Goal: Register for event/course

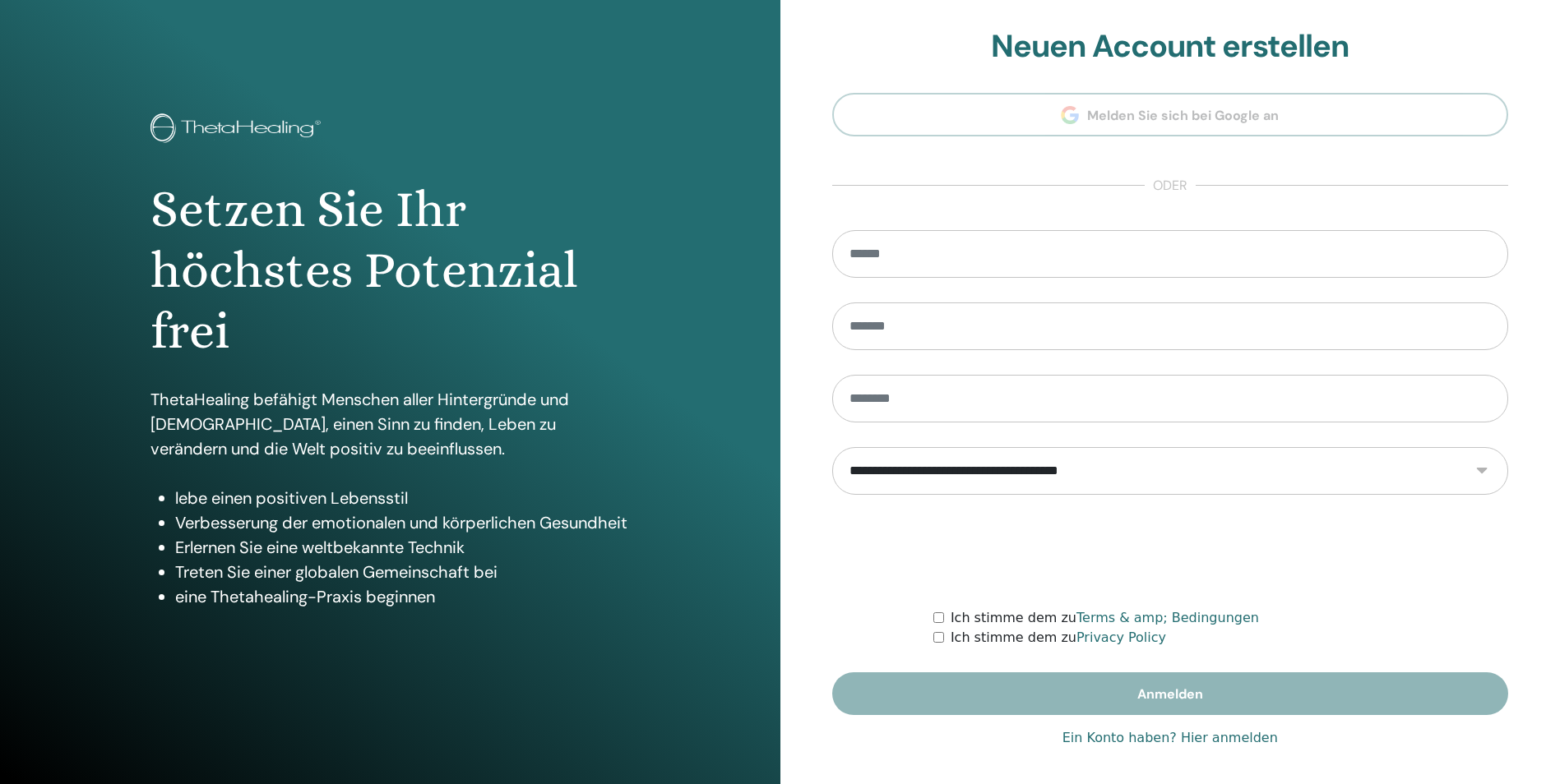
click at [1147, 742] on link "Ein Konto haben? Hier anmelden" at bounding box center [1170, 738] width 215 height 20
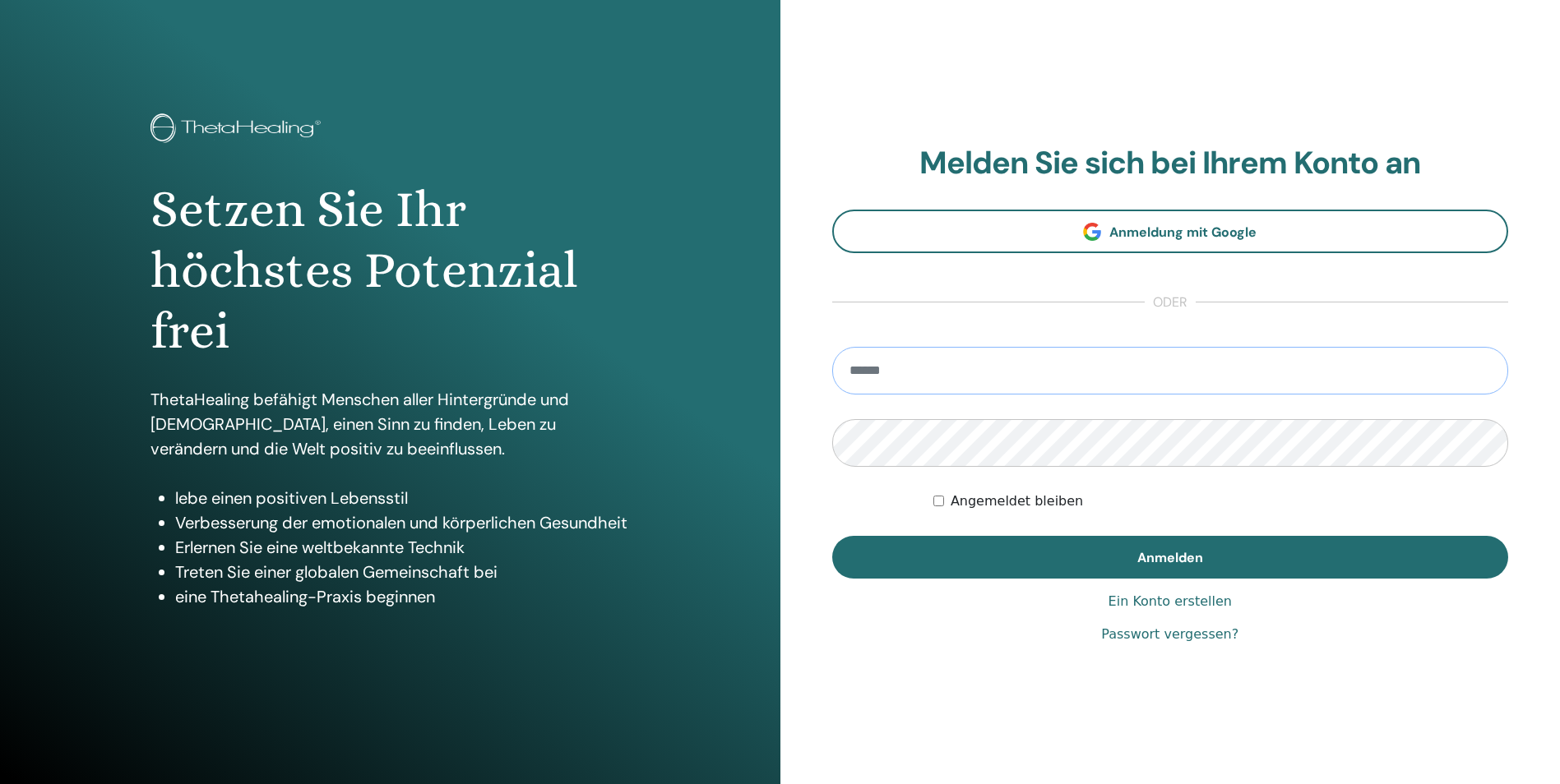
click at [955, 375] on input "email" at bounding box center [1171, 370] width 676 height 47
type input "**********"
click at [833, 536] on button "Anmelden" at bounding box center [1171, 557] width 676 height 43
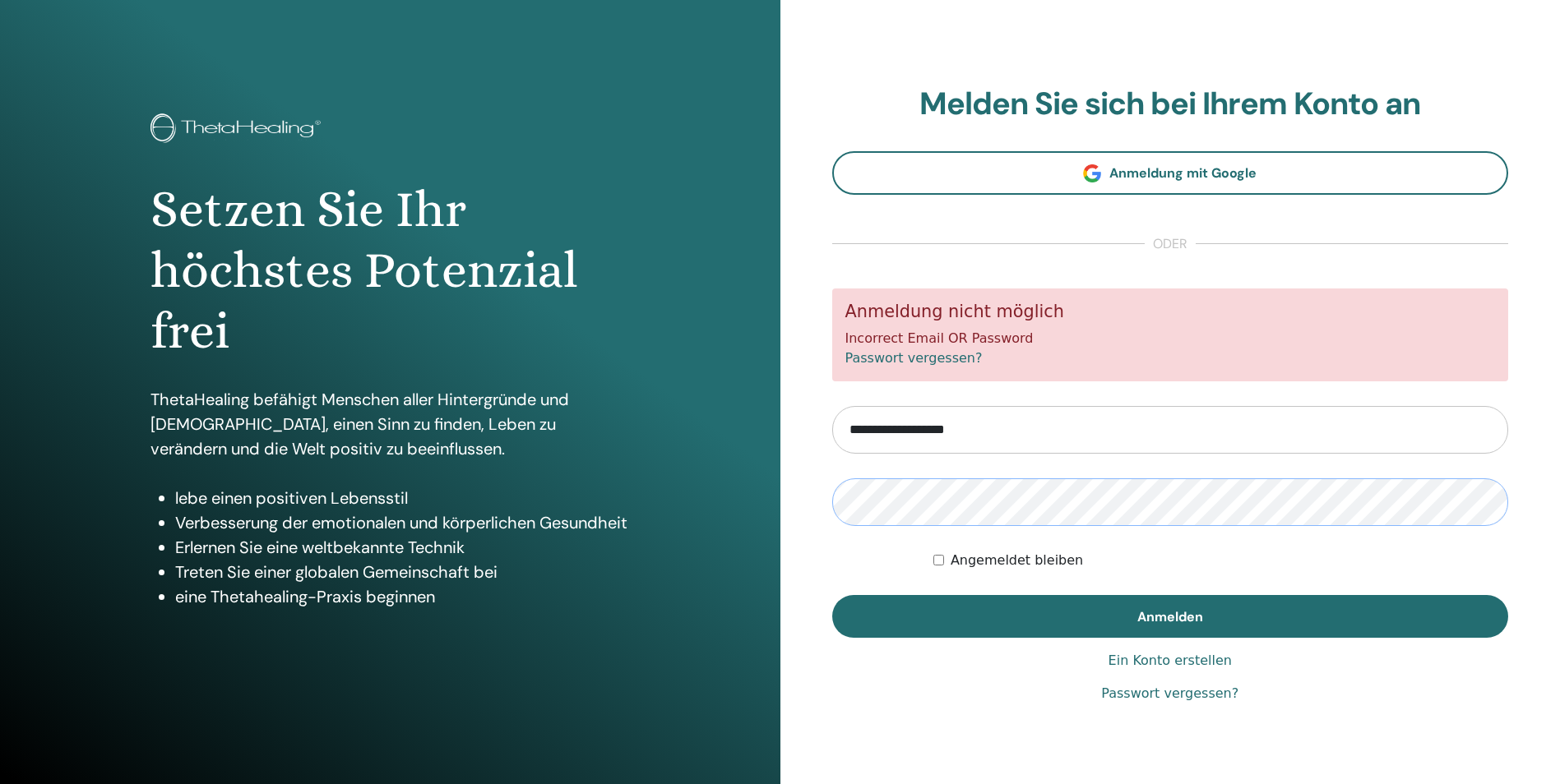
click at [833, 595] on button "Anmelden" at bounding box center [1171, 616] width 676 height 43
type input "**********"
click at [833, 595] on button "Anmelden" at bounding box center [1171, 616] width 676 height 43
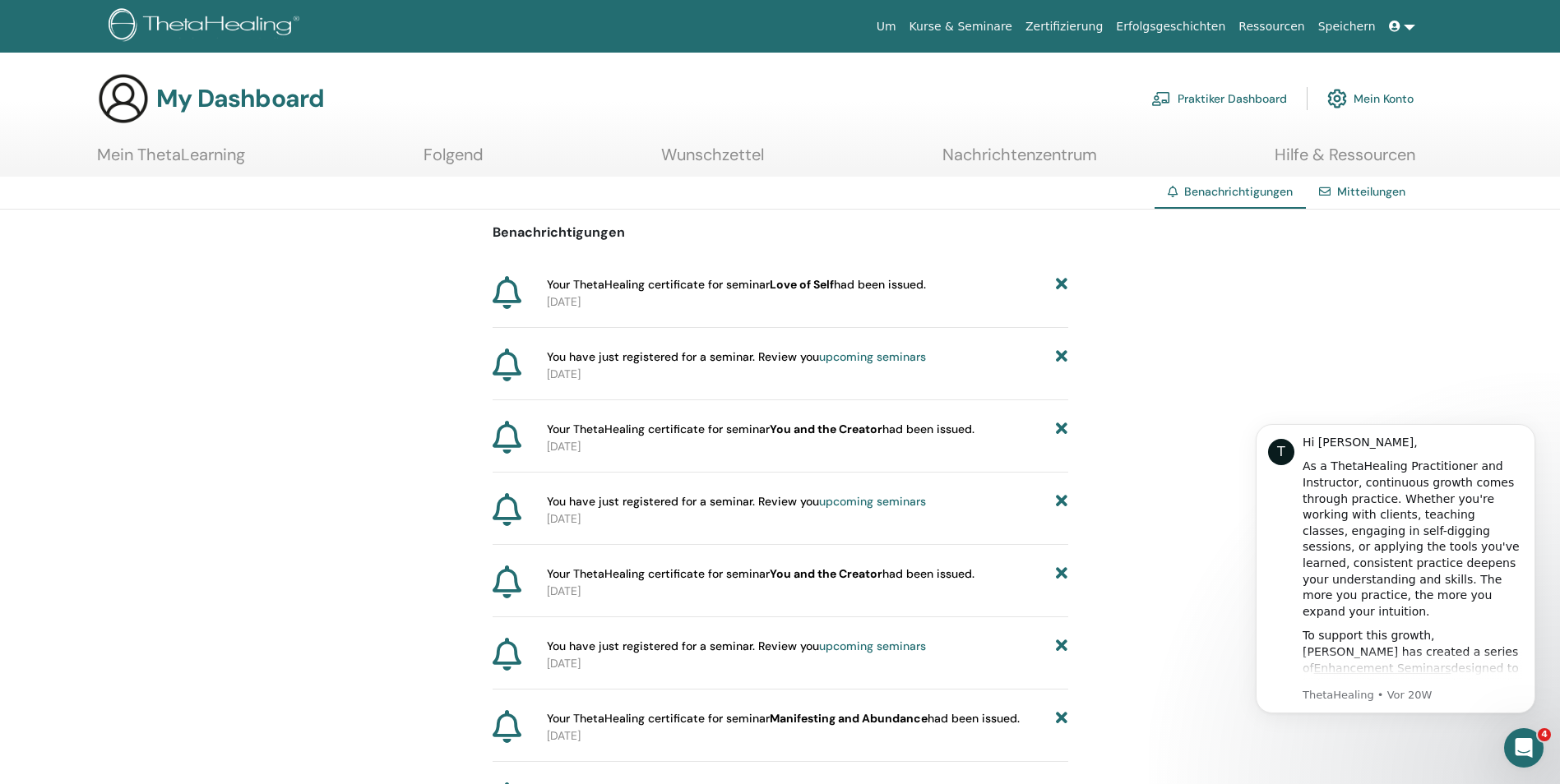
click at [791, 352] on span "You have just registered for a seminar. Review you upcoming seminars" at bounding box center [736, 357] width 379 height 17
click at [1374, 189] on link "Mitteilungen" at bounding box center [1371, 191] width 68 height 15
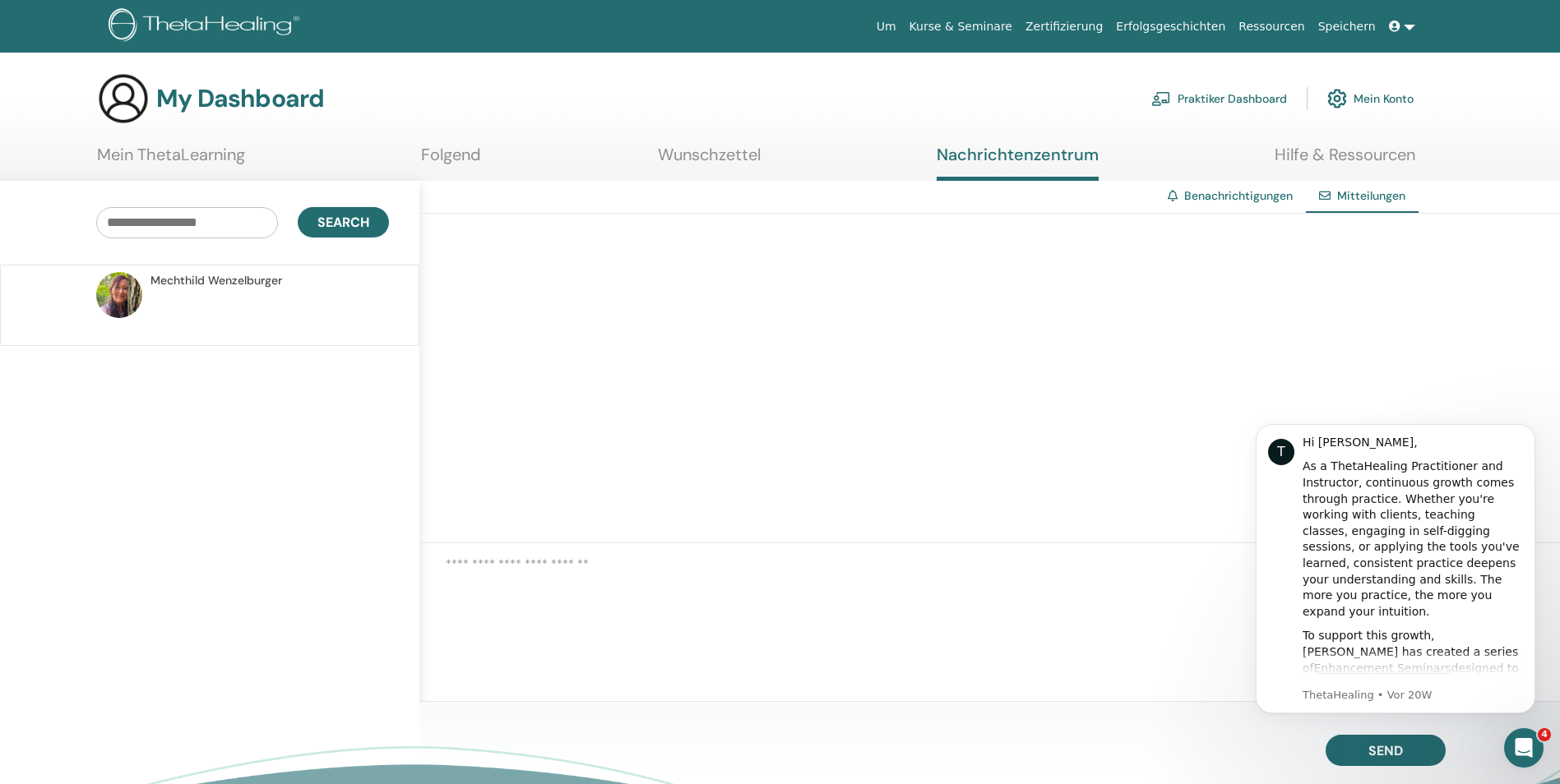
click at [179, 281] on span "Mechthild Wenzelburger" at bounding box center [216, 280] width 131 height 17
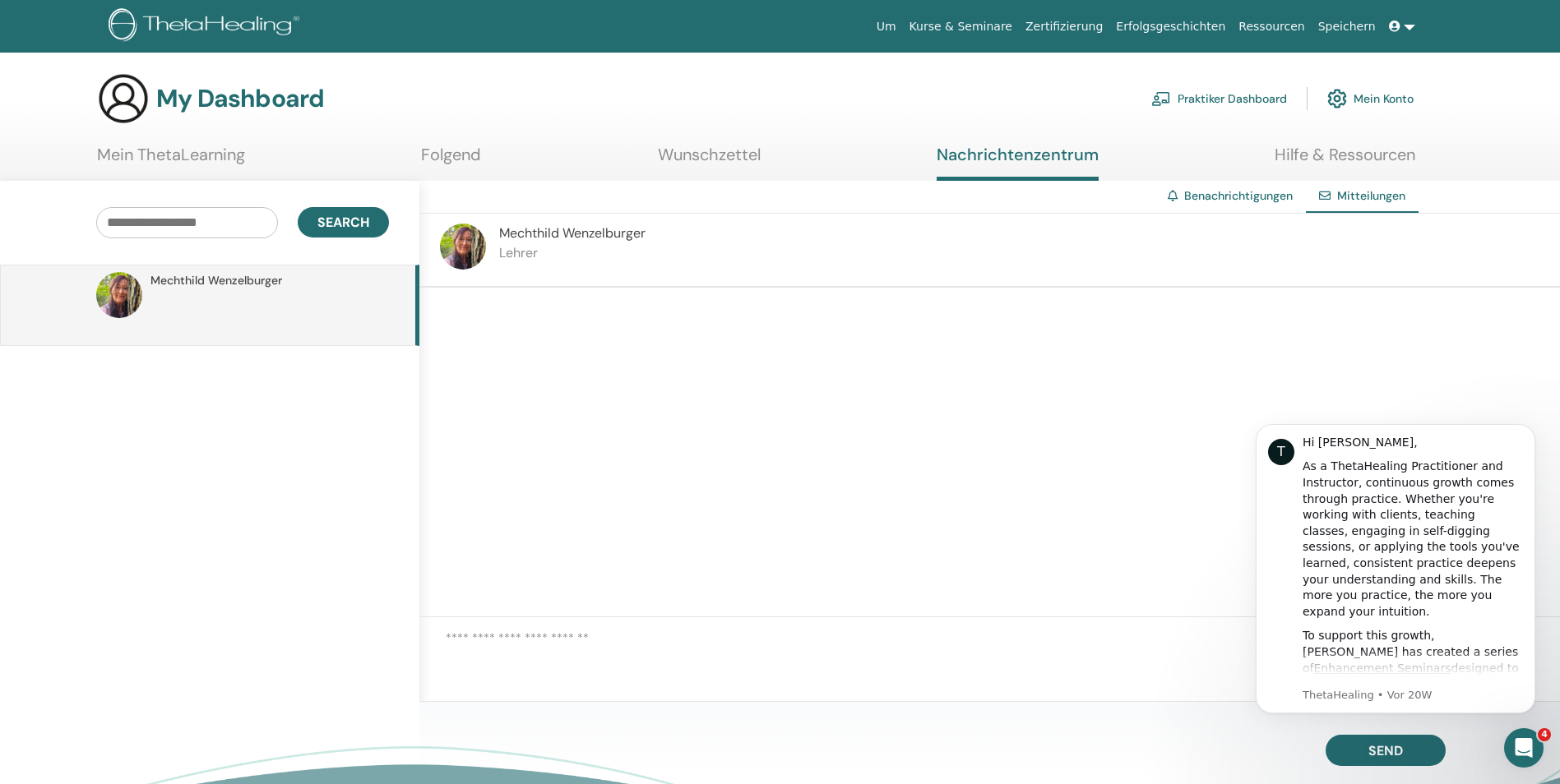
click at [447, 141] on section "My Dashboard Praktiker Dashboard Mein Konto Mein ThetaLearning Folgend Wunschze…" at bounding box center [780, 127] width 1560 height 109
click at [265, 106] on h3 "My Dashboard" at bounding box center [240, 98] width 168 height 29
click at [124, 99] on img at bounding box center [123, 98] width 53 height 53
click at [1208, 103] on link "Praktiker Dashboard" at bounding box center [1219, 98] width 136 height 37
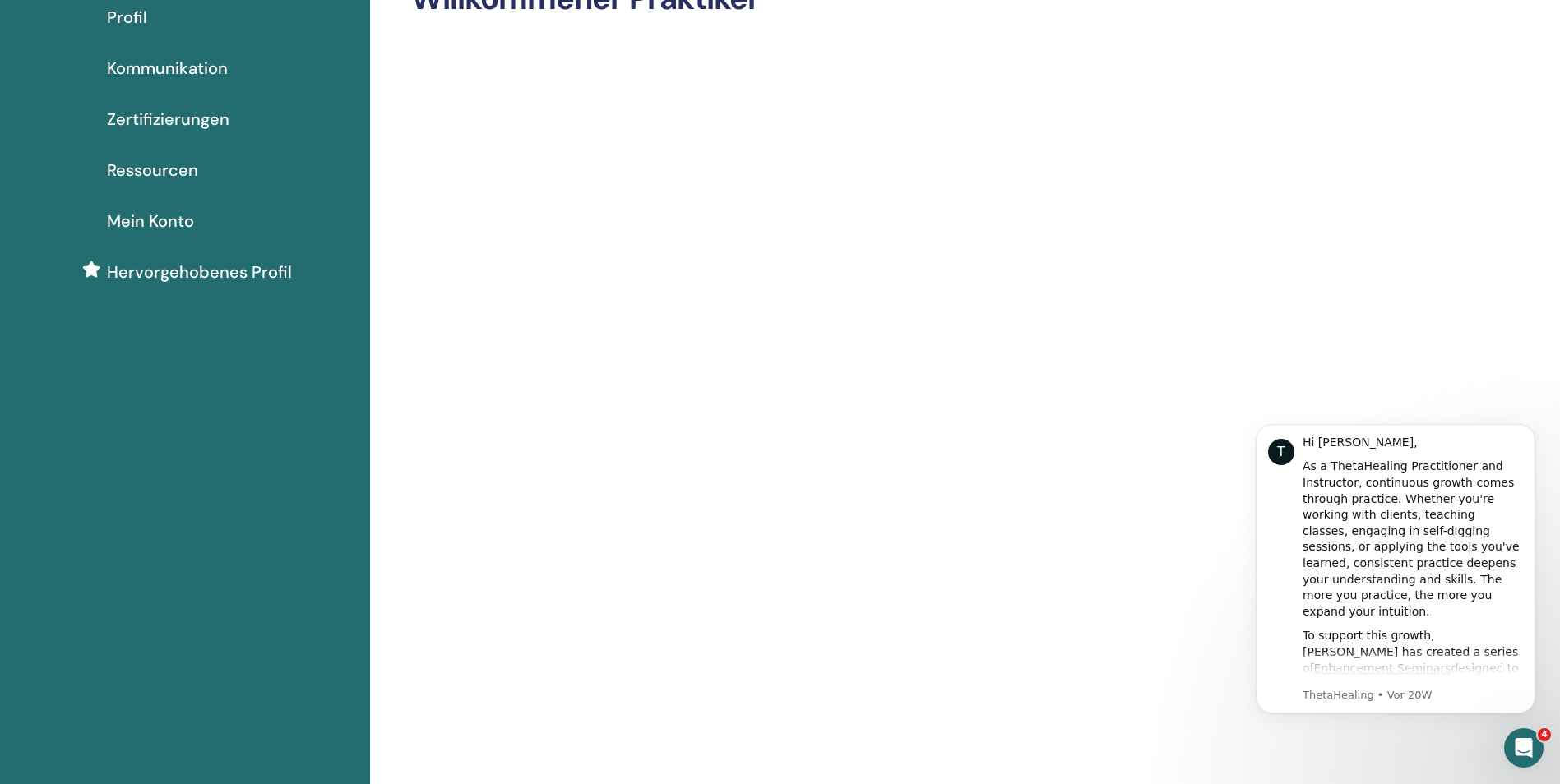
scroll to position [82, 0]
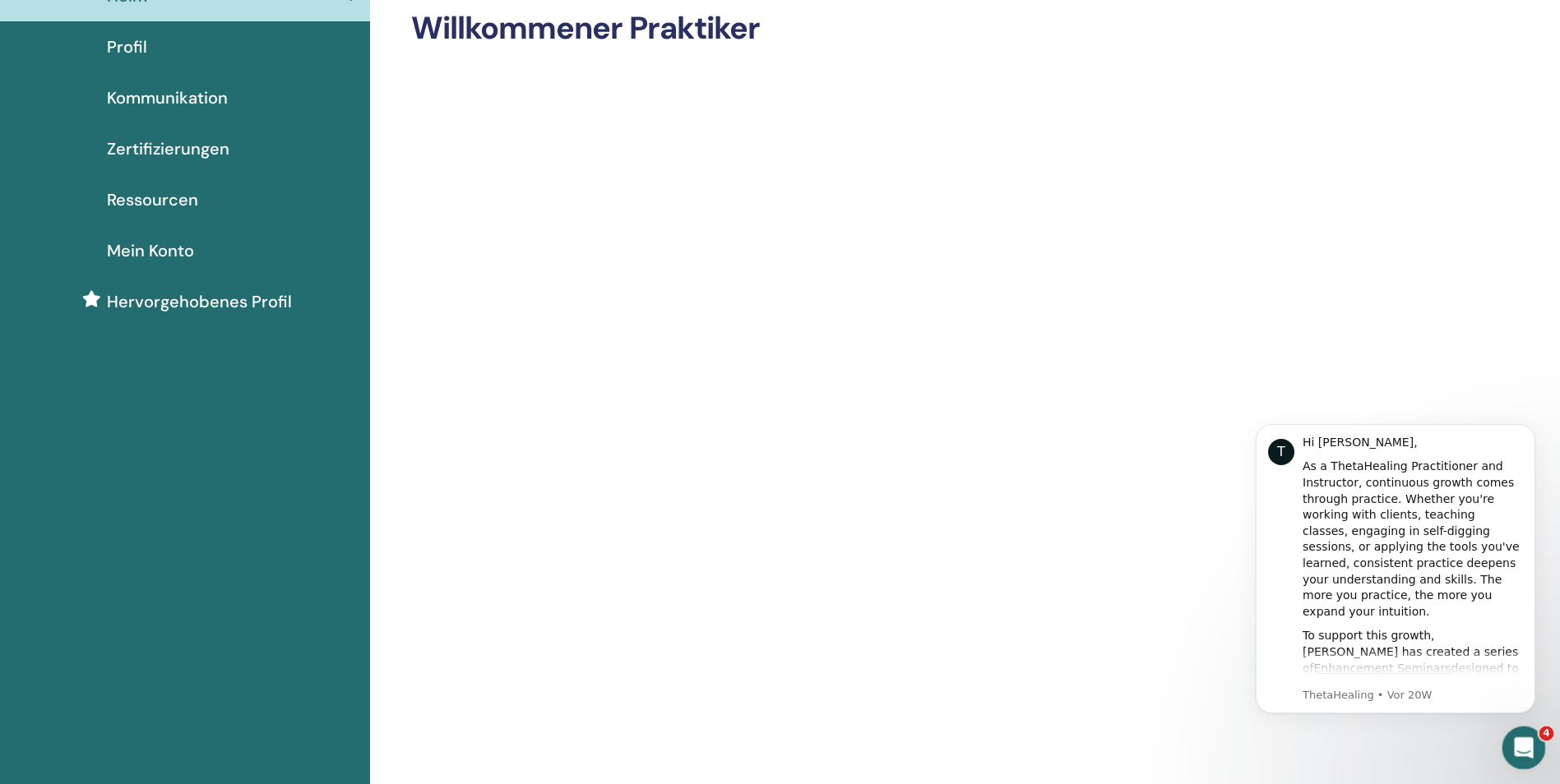
click at [1523, 743] on icon "Intercom-Nachrichtendienst öffnen" at bounding box center [1521, 745] width 12 height 13
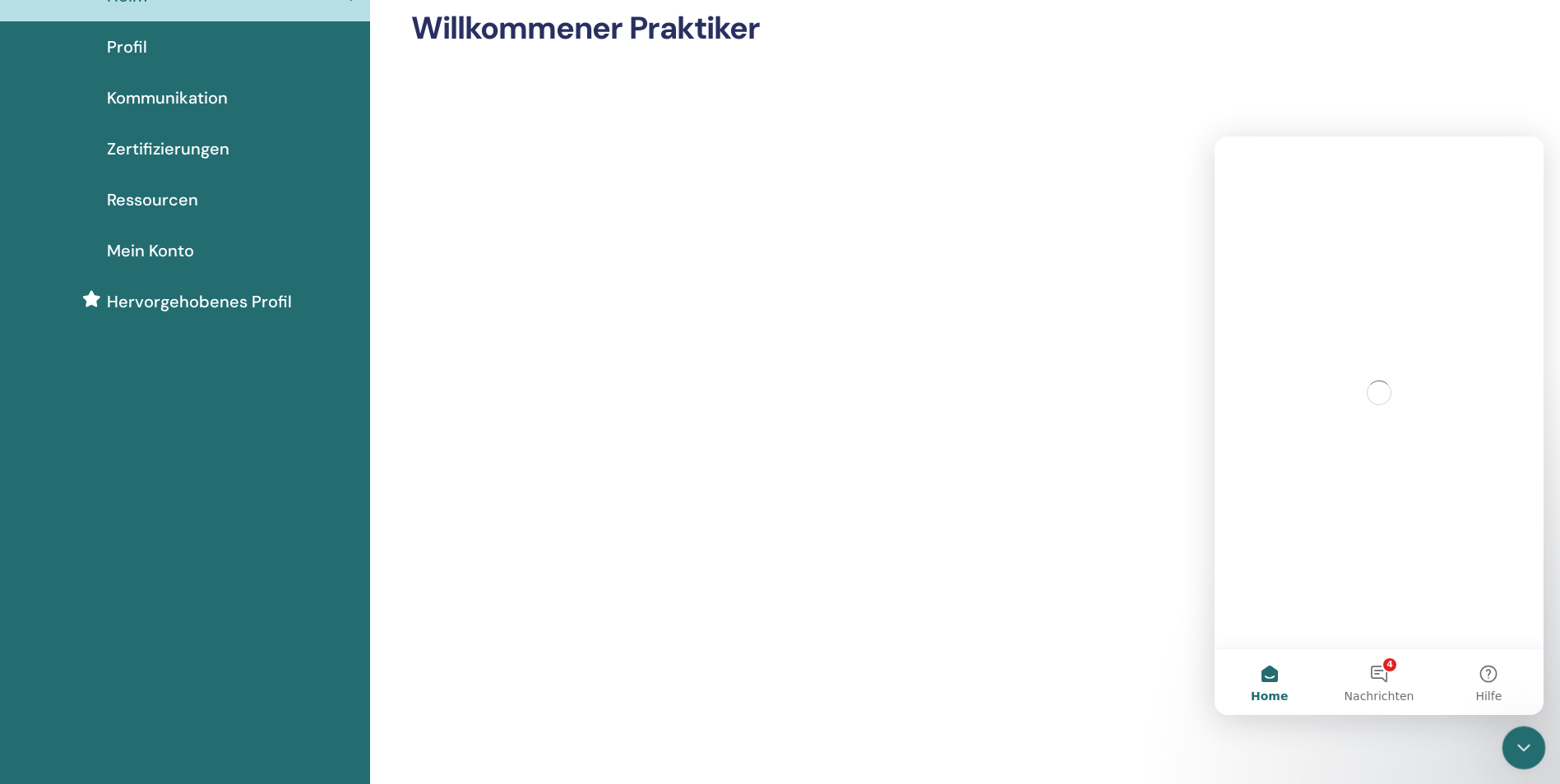
scroll to position [0, 0]
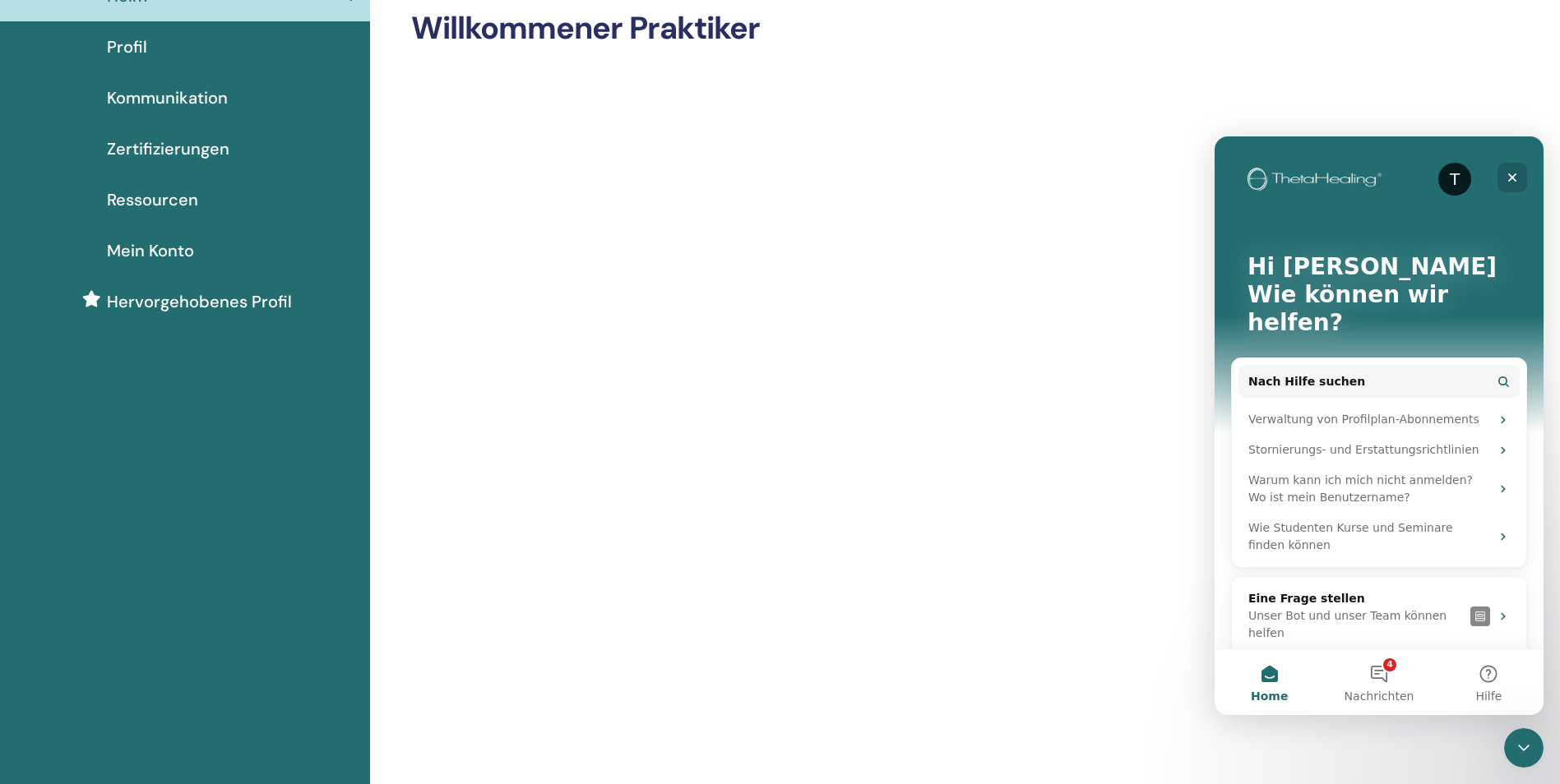
click at [1516, 174] on icon "Schließen" at bounding box center [1513, 177] width 9 height 9
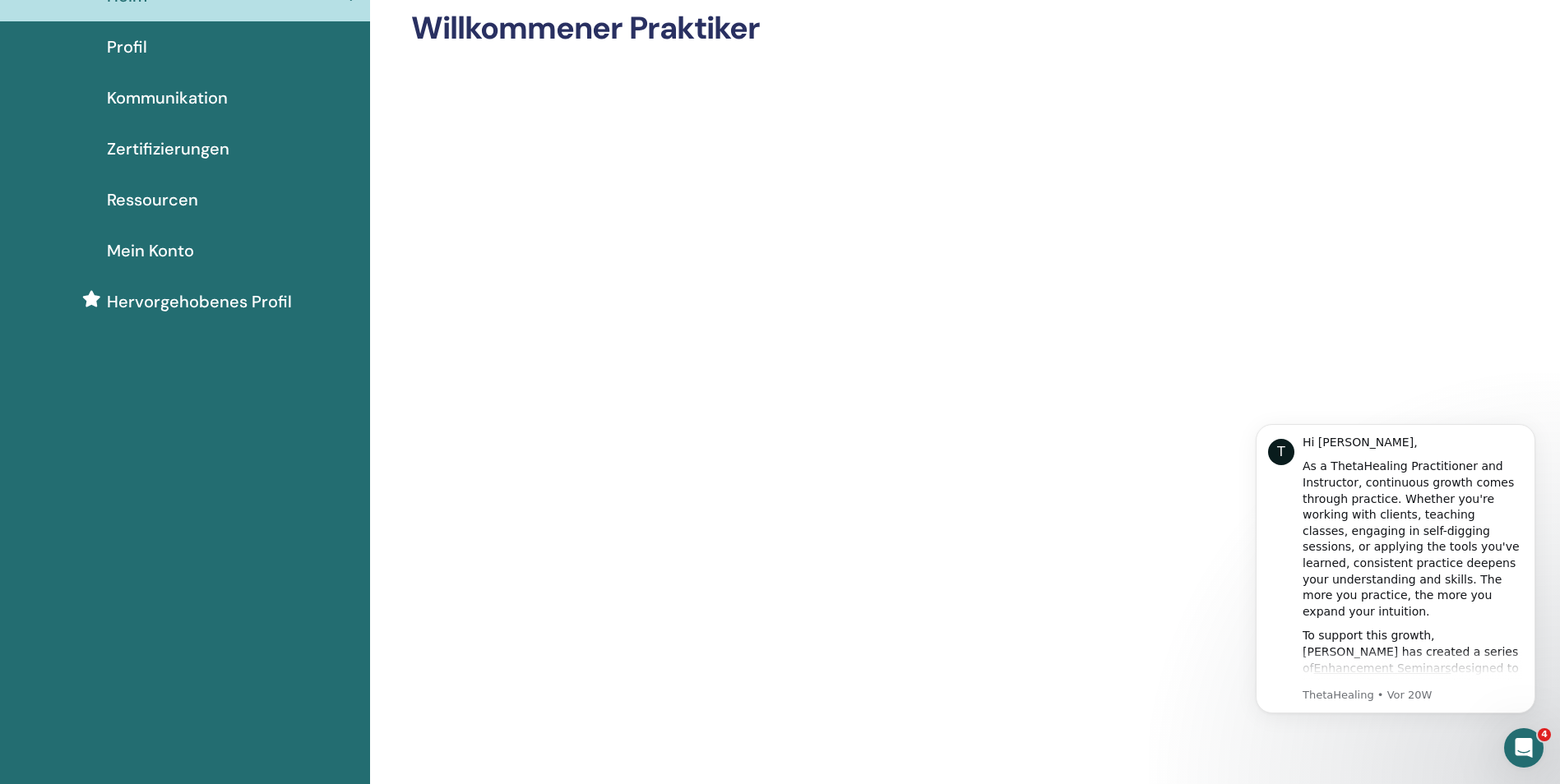
click at [163, 242] on span "Mein Konto" at bounding box center [151, 251] width 87 height 25
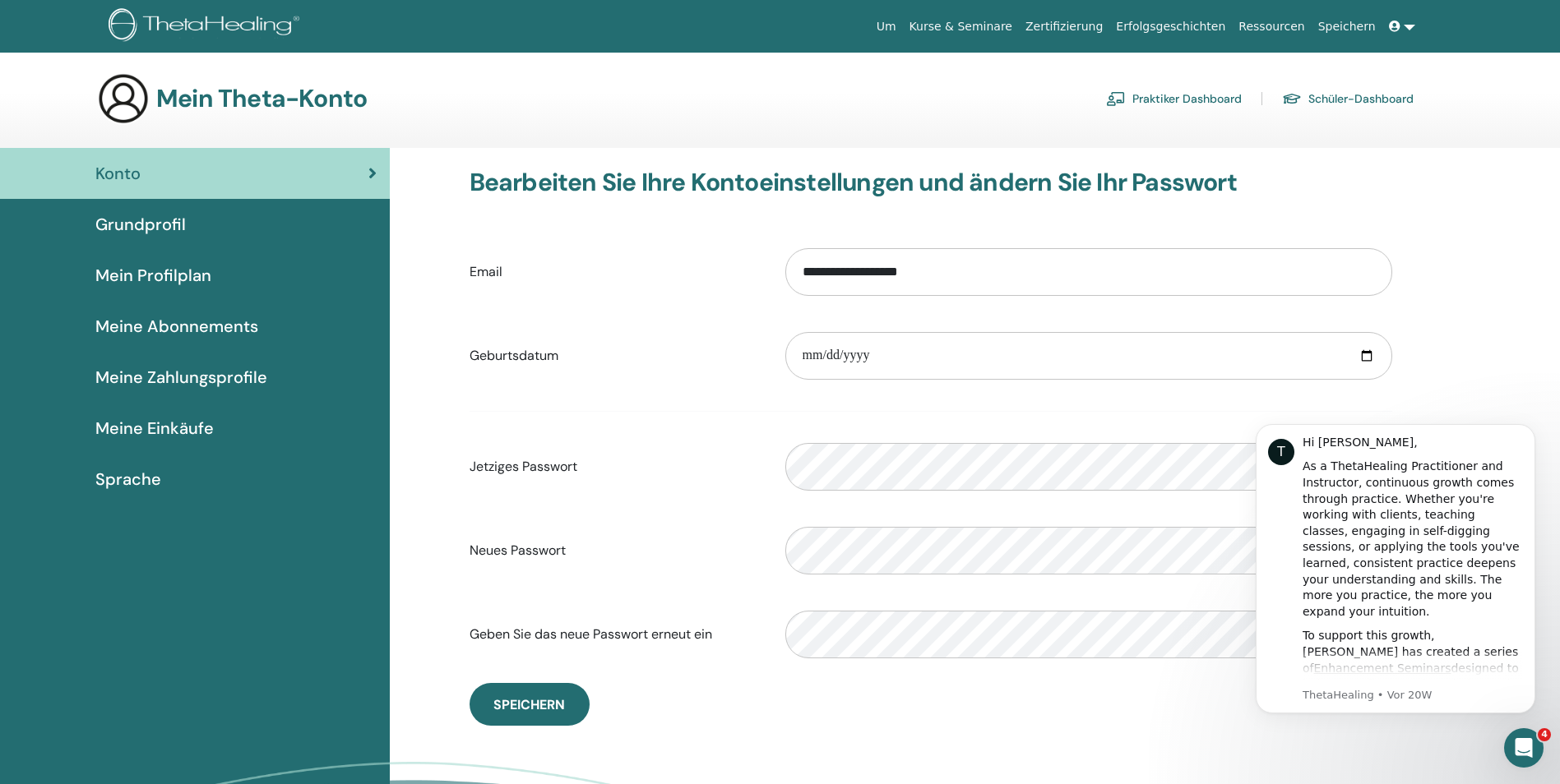
click at [104, 218] on span "Grundprofil" at bounding box center [140, 225] width 90 height 25
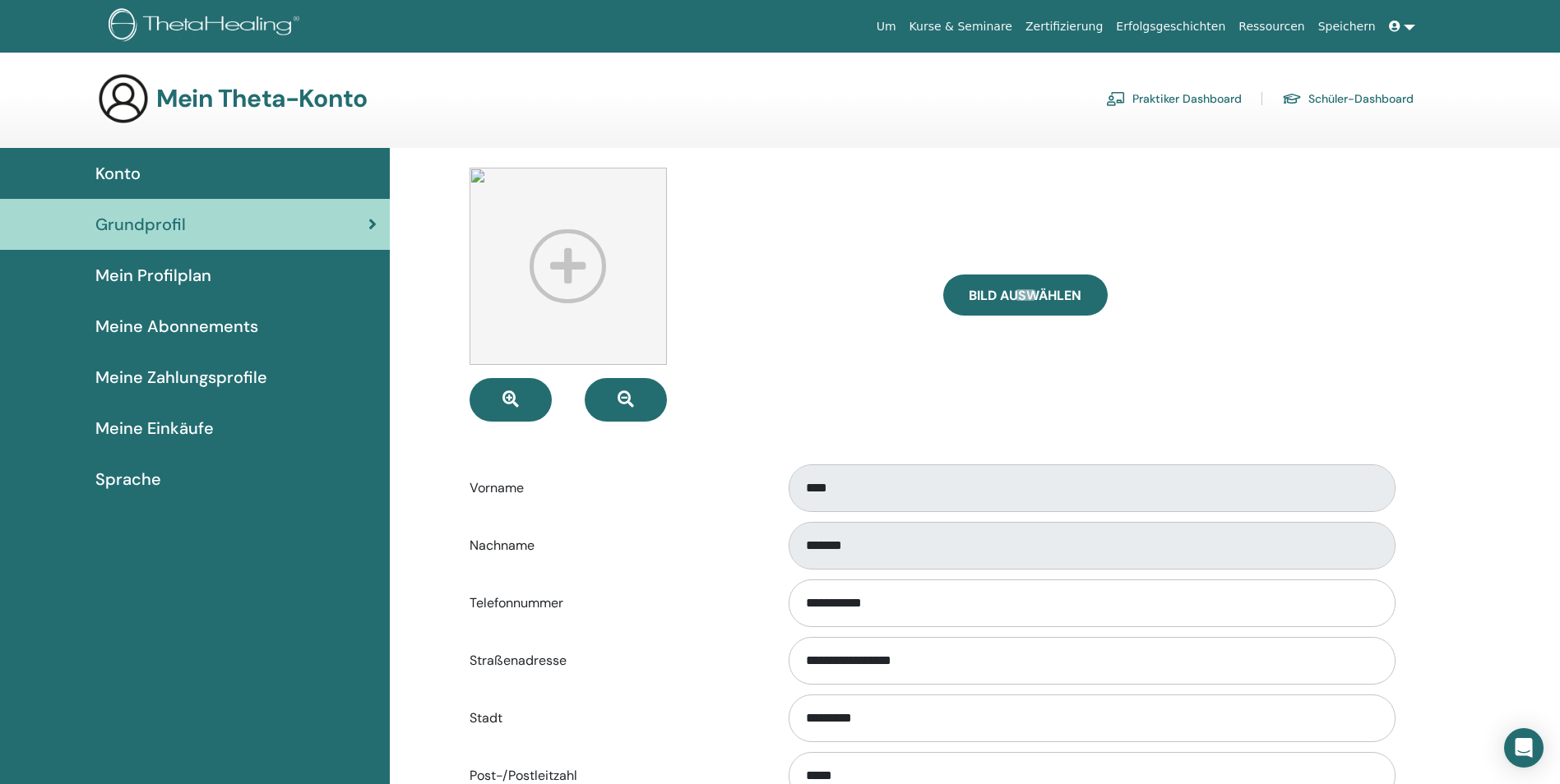
click at [108, 271] on span "Mein Profilplan" at bounding box center [154, 276] width 116 height 25
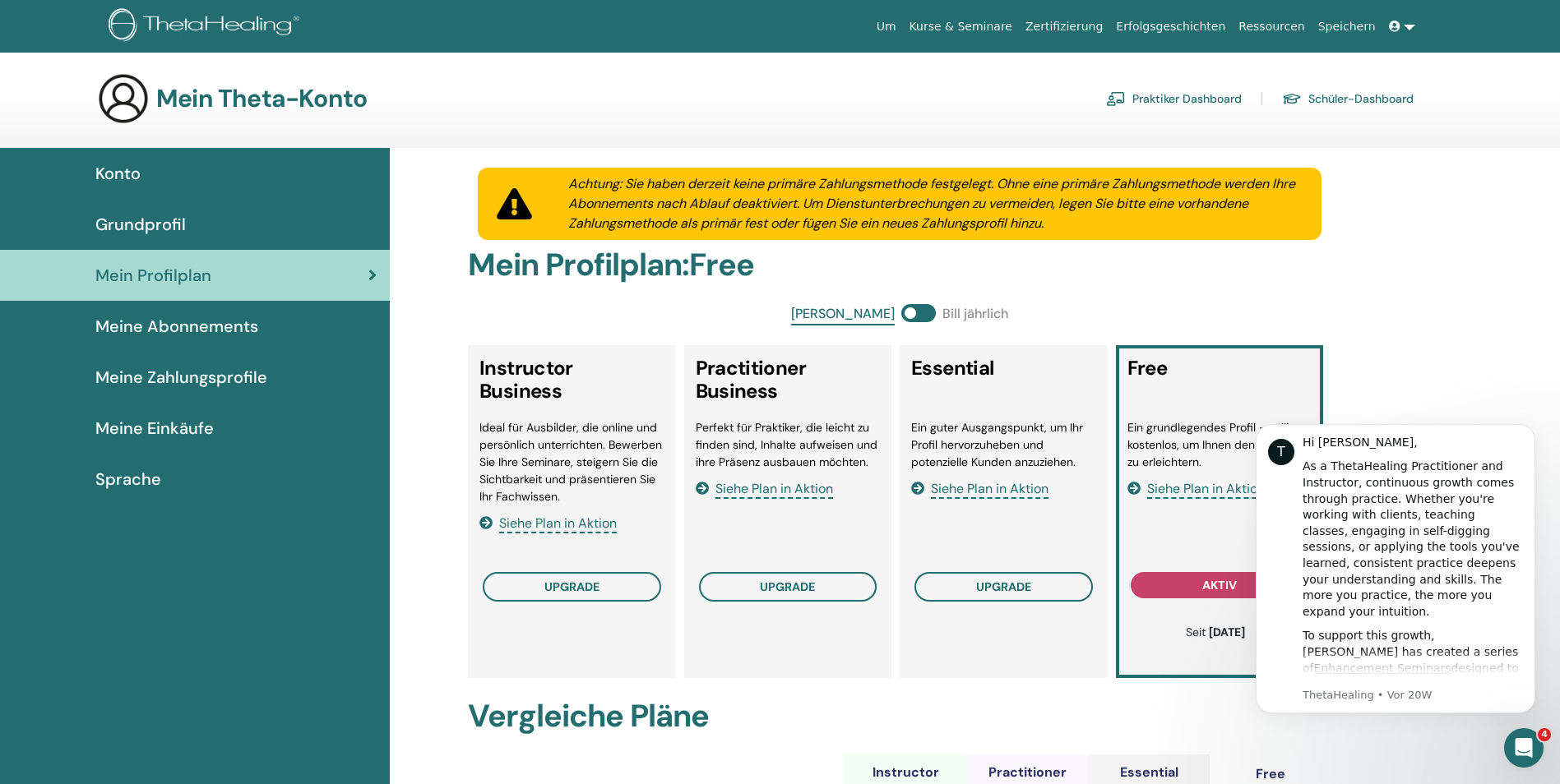
click at [1010, 21] on link "Kurse & Seminare" at bounding box center [961, 27] width 116 height 30
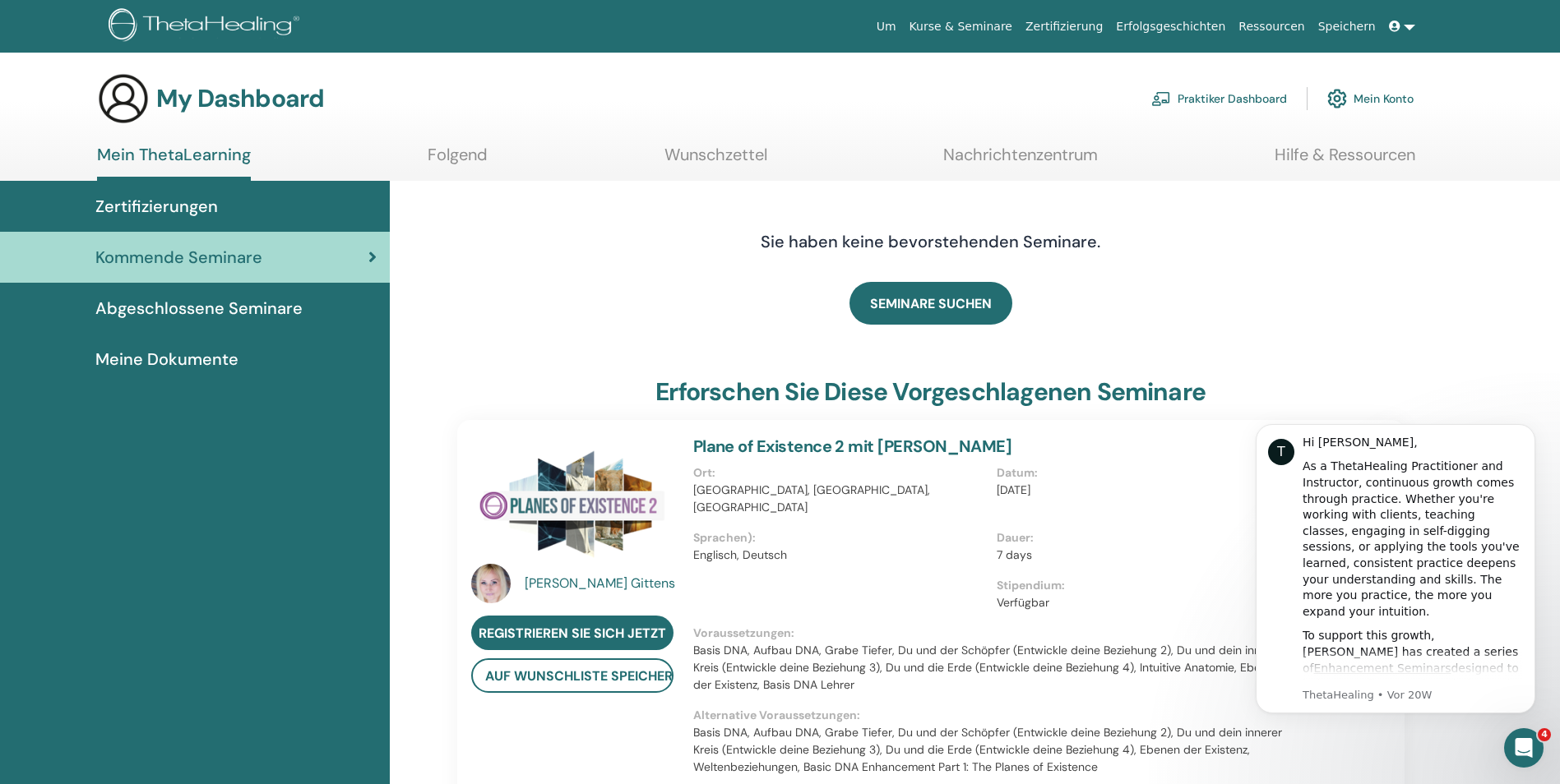
click at [170, 203] on span "Zertifizierungen" at bounding box center [156, 206] width 122 height 25
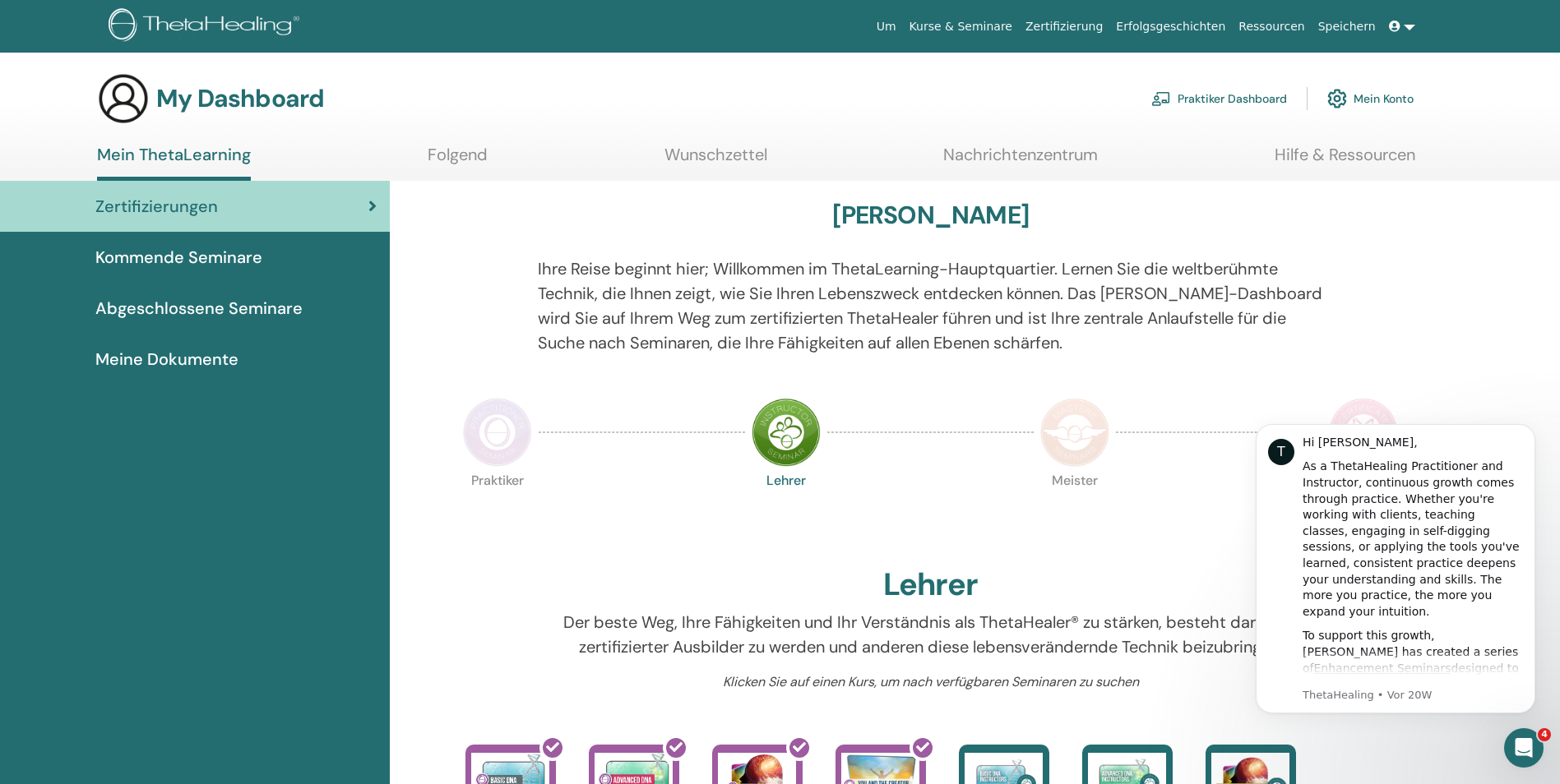
click at [153, 352] on span "Meine Dokumente" at bounding box center [167, 359] width 143 height 25
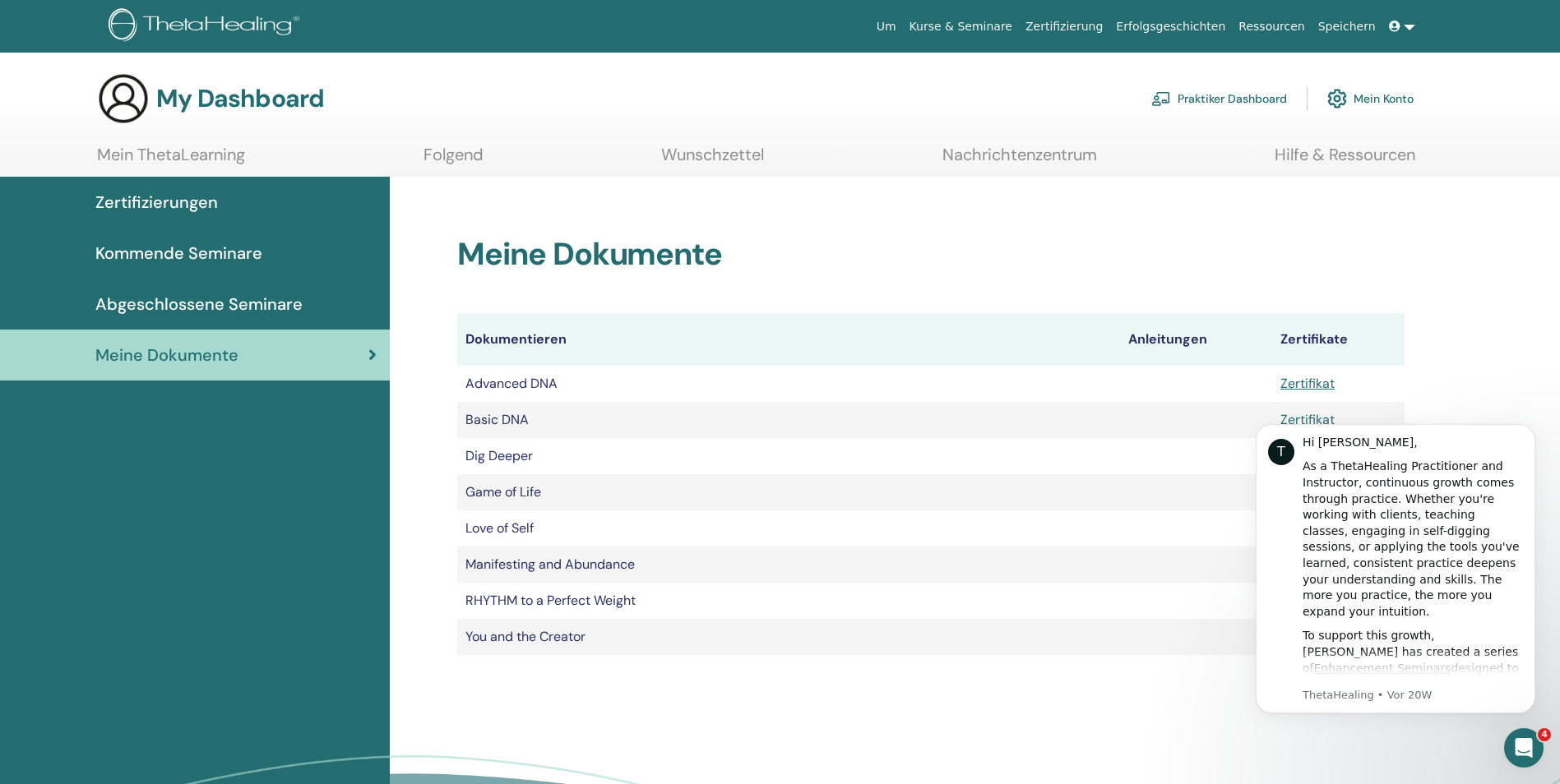
click at [1492, 341] on div "Meine Dokumente Dokumentieren Anleitungen Zertifikate Advanced DNA Zertifikat B…" at bounding box center [975, 548] width 1170 height 743
click at [1493, 433] on div "T Hi [PERSON_NAME], As a ThetaHealing Practitioner and Instructor, continuous g…" at bounding box center [1395, 568] width 279 height 289
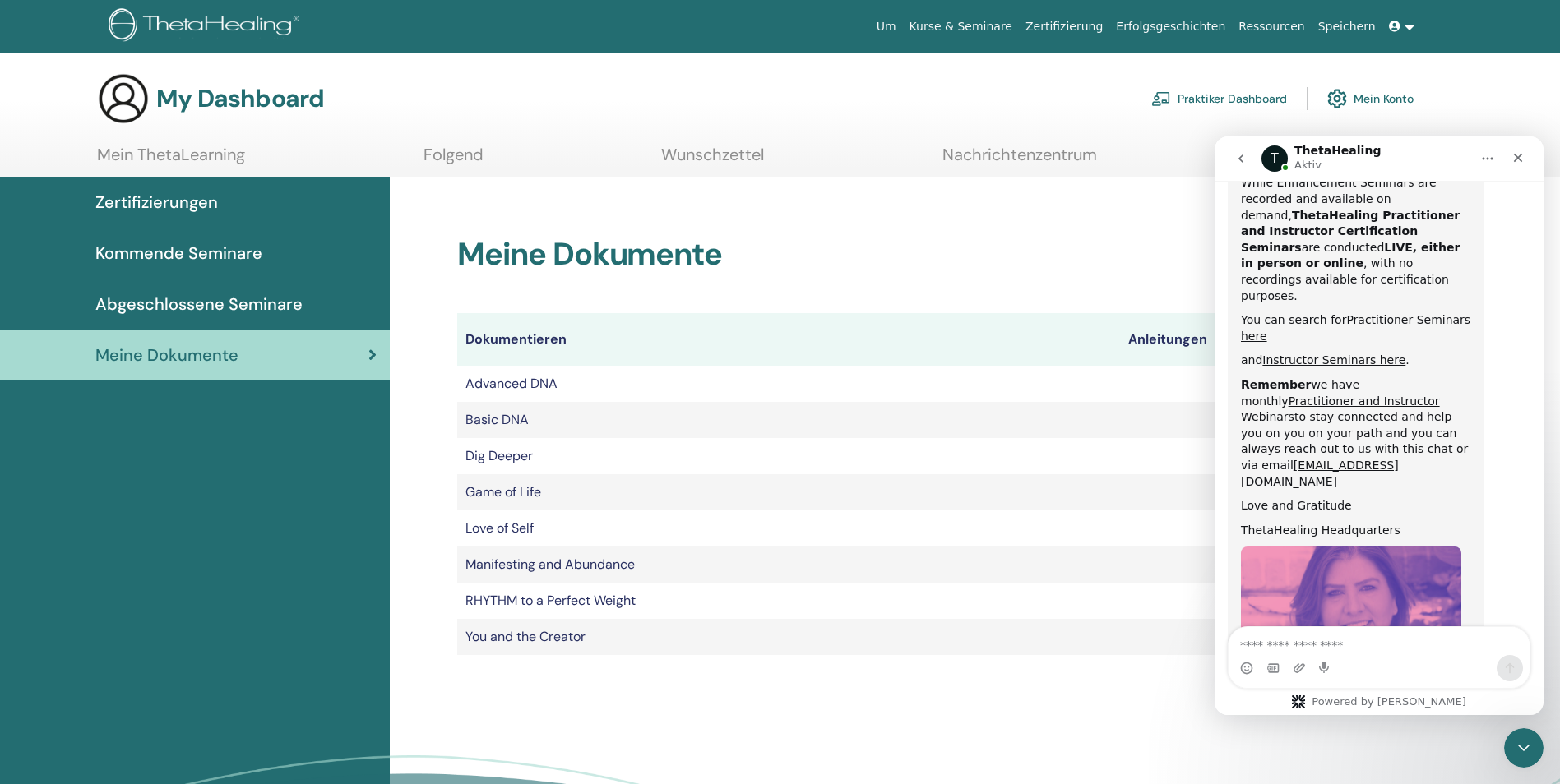
scroll to position [781, 0]
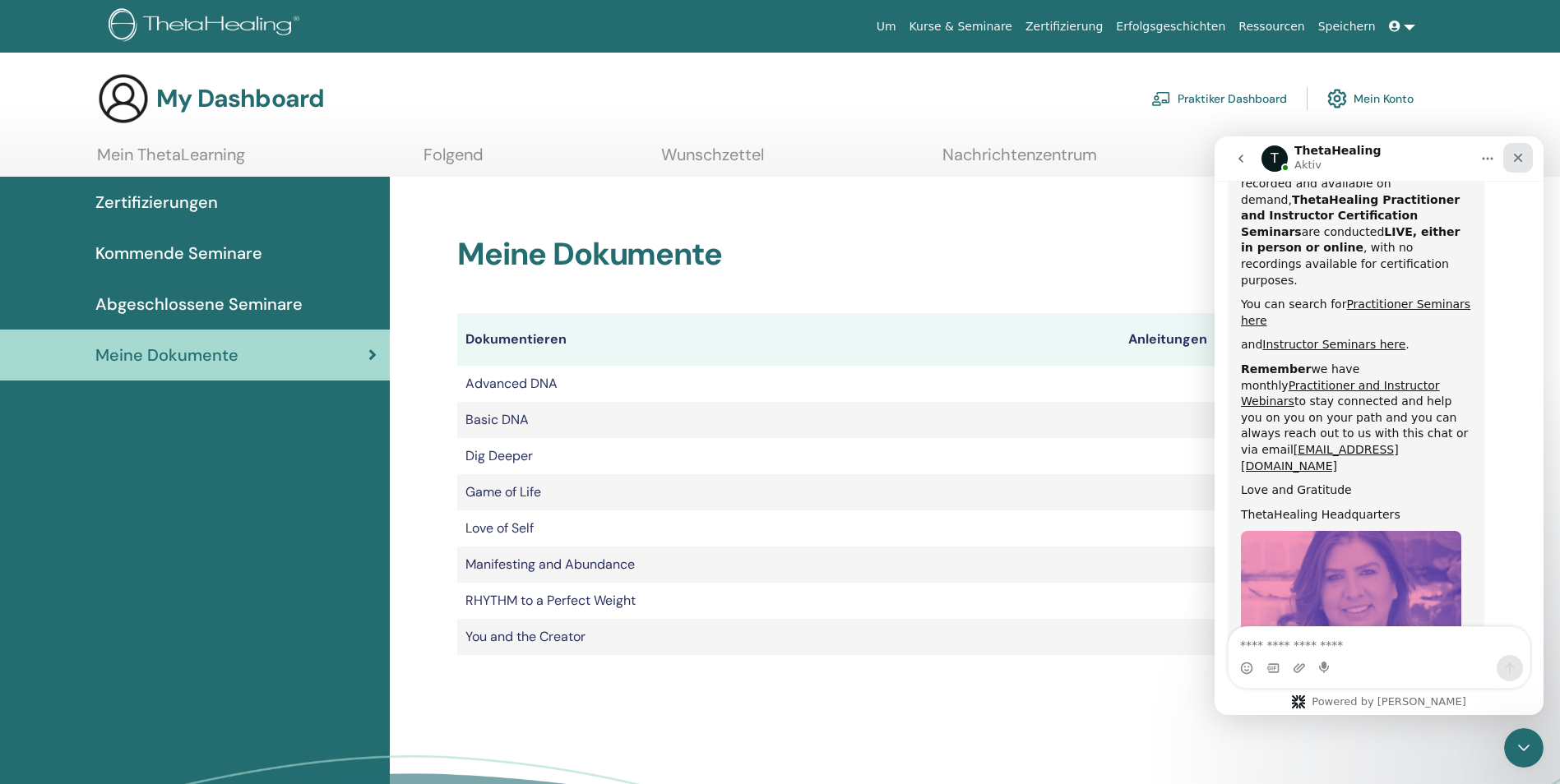
click at [1518, 149] on div "Schließen" at bounding box center [1517, 157] width 29 height 29
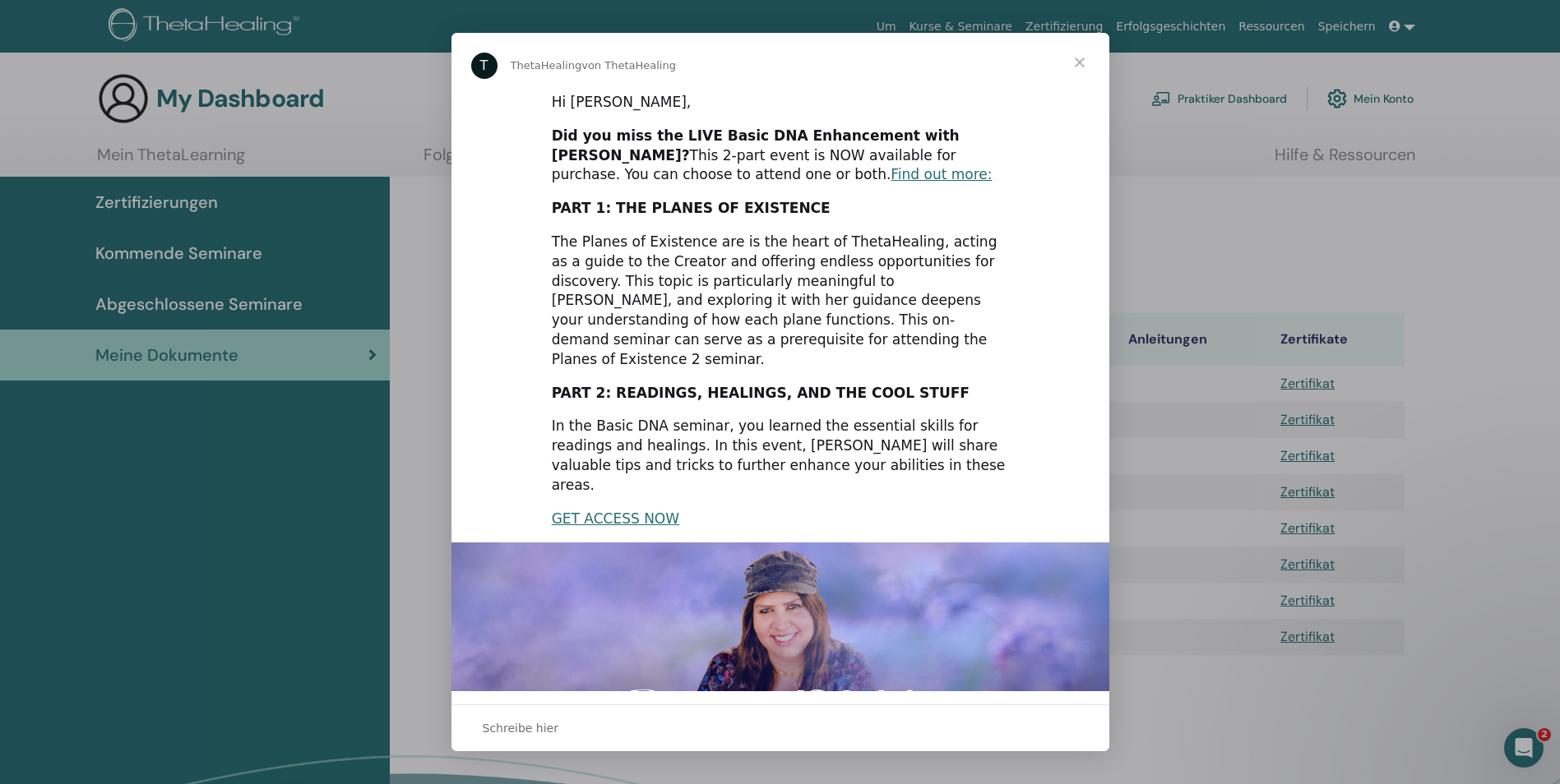
click at [1070, 63] on span "Schließen" at bounding box center [1080, 62] width 59 height 59
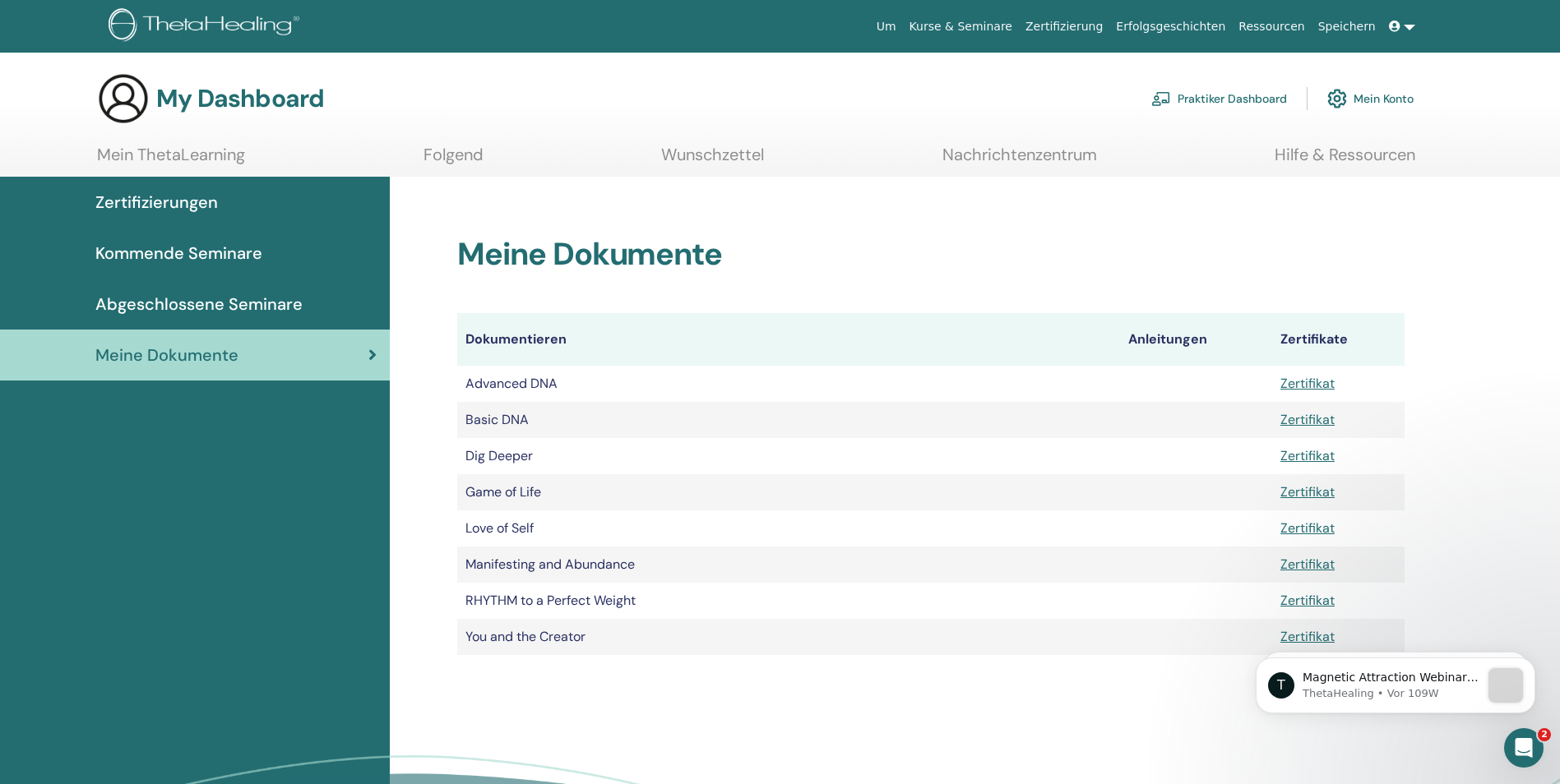
scroll to position [0, 0]
click at [1316, 416] on link "Zertifikat" at bounding box center [1307, 419] width 54 height 17
click at [564, 691] on div "Meine Dokumente Dokumentieren Anleitungen Zertifikate Advanced DNA Zertifikat B…" at bounding box center [975, 548] width 1170 height 743
click at [214, 303] on span "Abgeschlossene Seminare" at bounding box center [199, 304] width 207 height 25
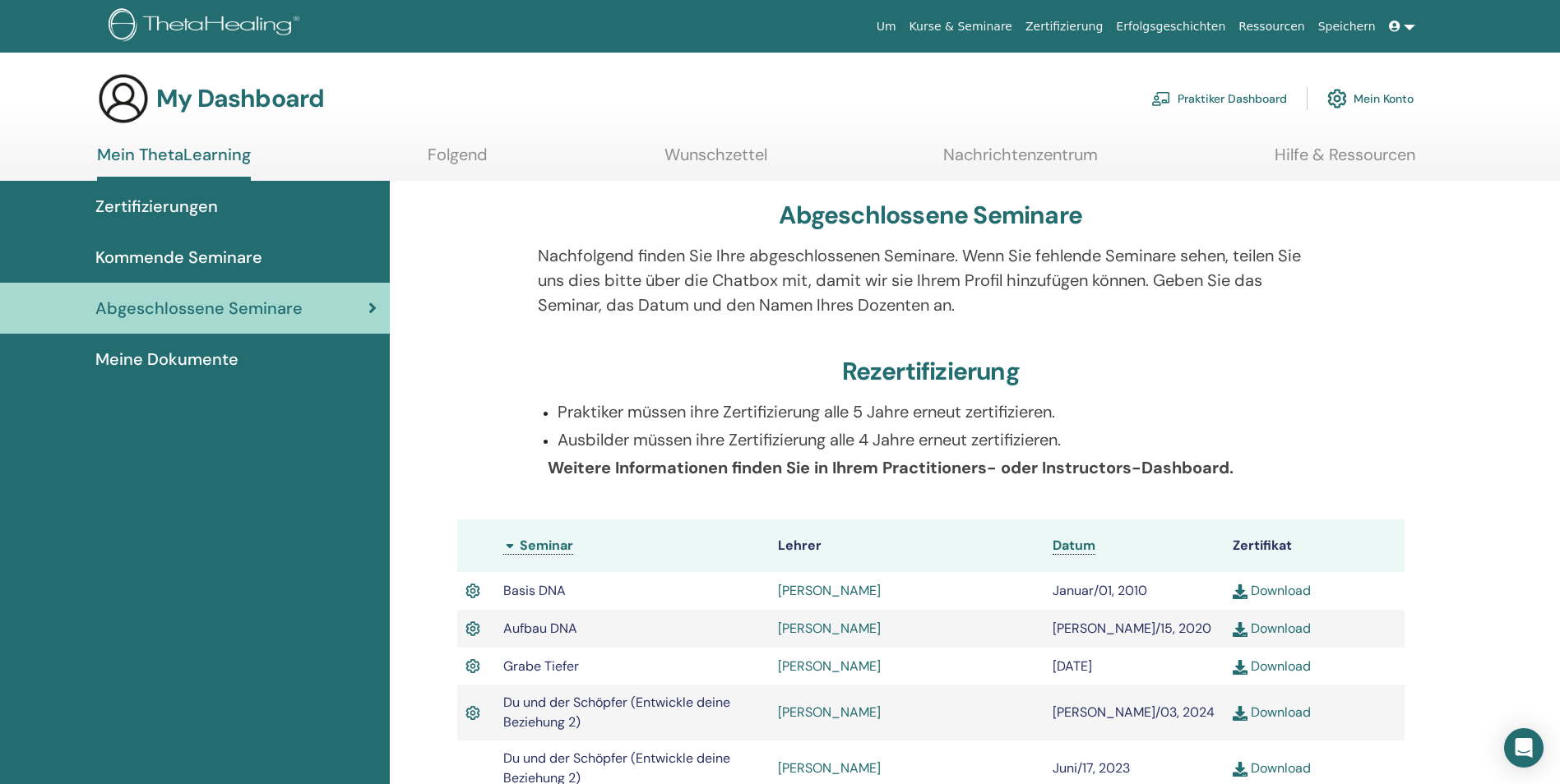
click at [224, 252] on span "Kommende Seminare" at bounding box center [178, 258] width 167 height 25
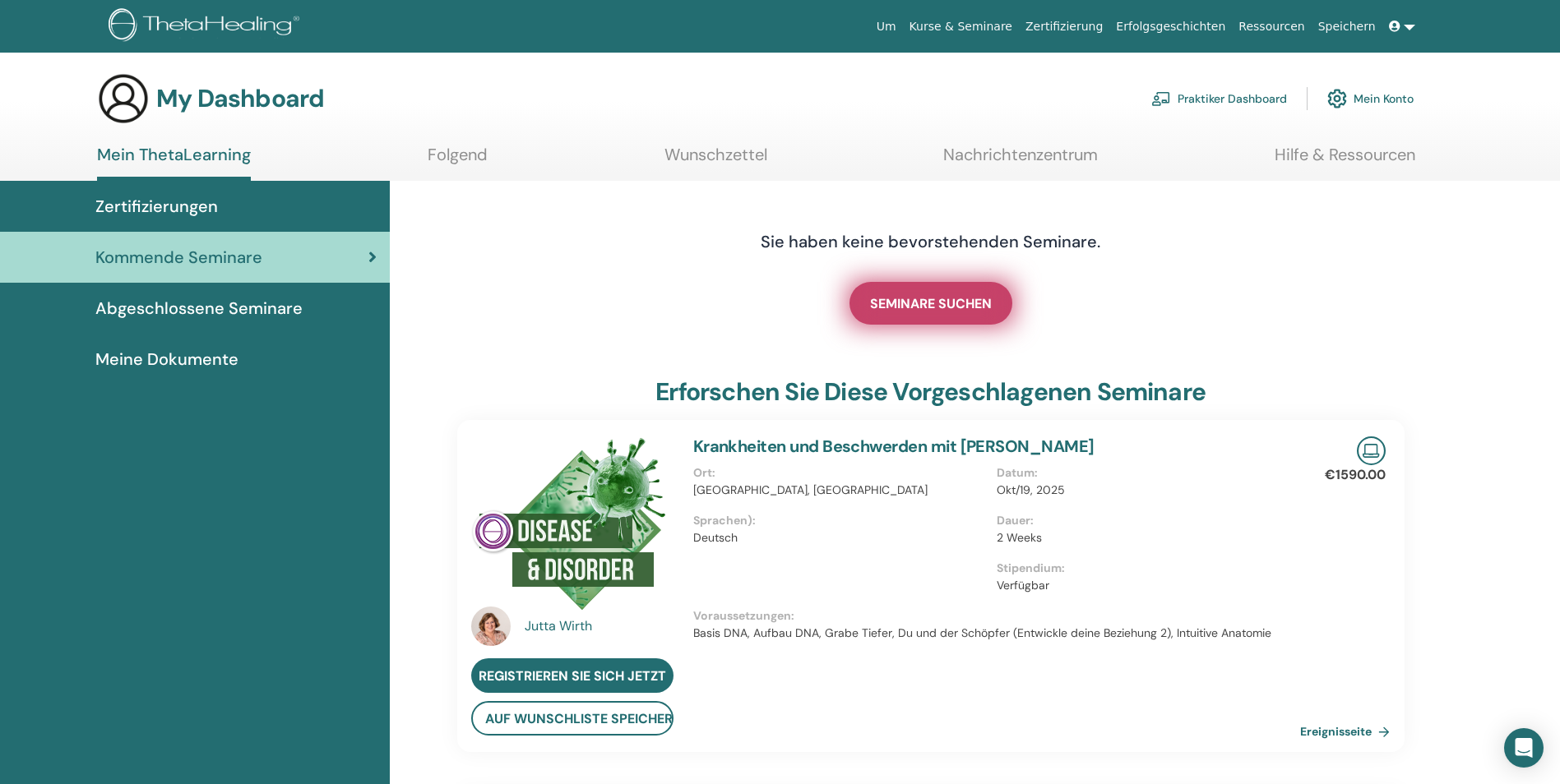
click at [960, 298] on span "SEMINARE SUCHEN" at bounding box center [931, 303] width 121 height 17
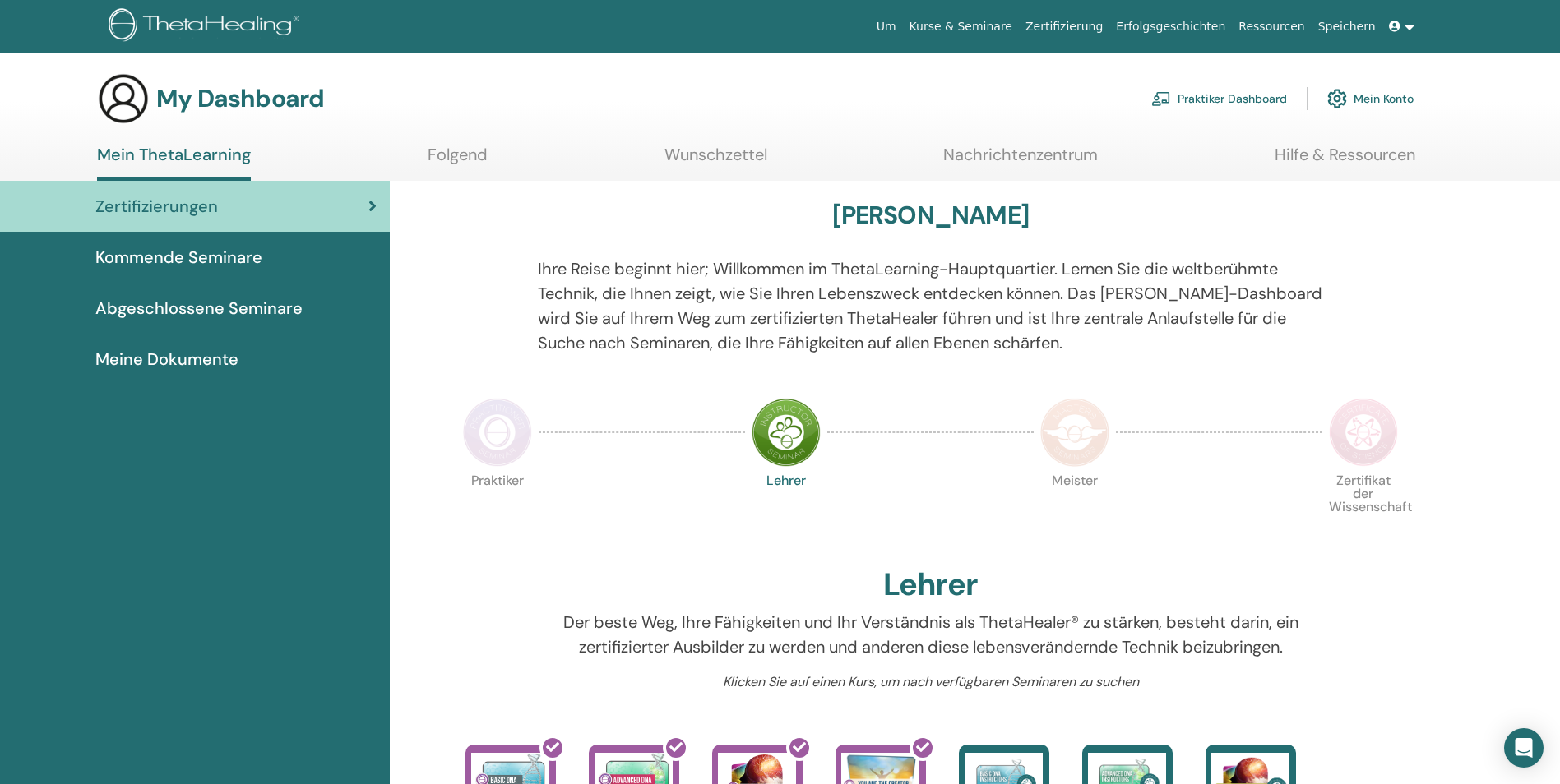
click at [212, 260] on span "Kommende Seminare" at bounding box center [178, 258] width 167 height 25
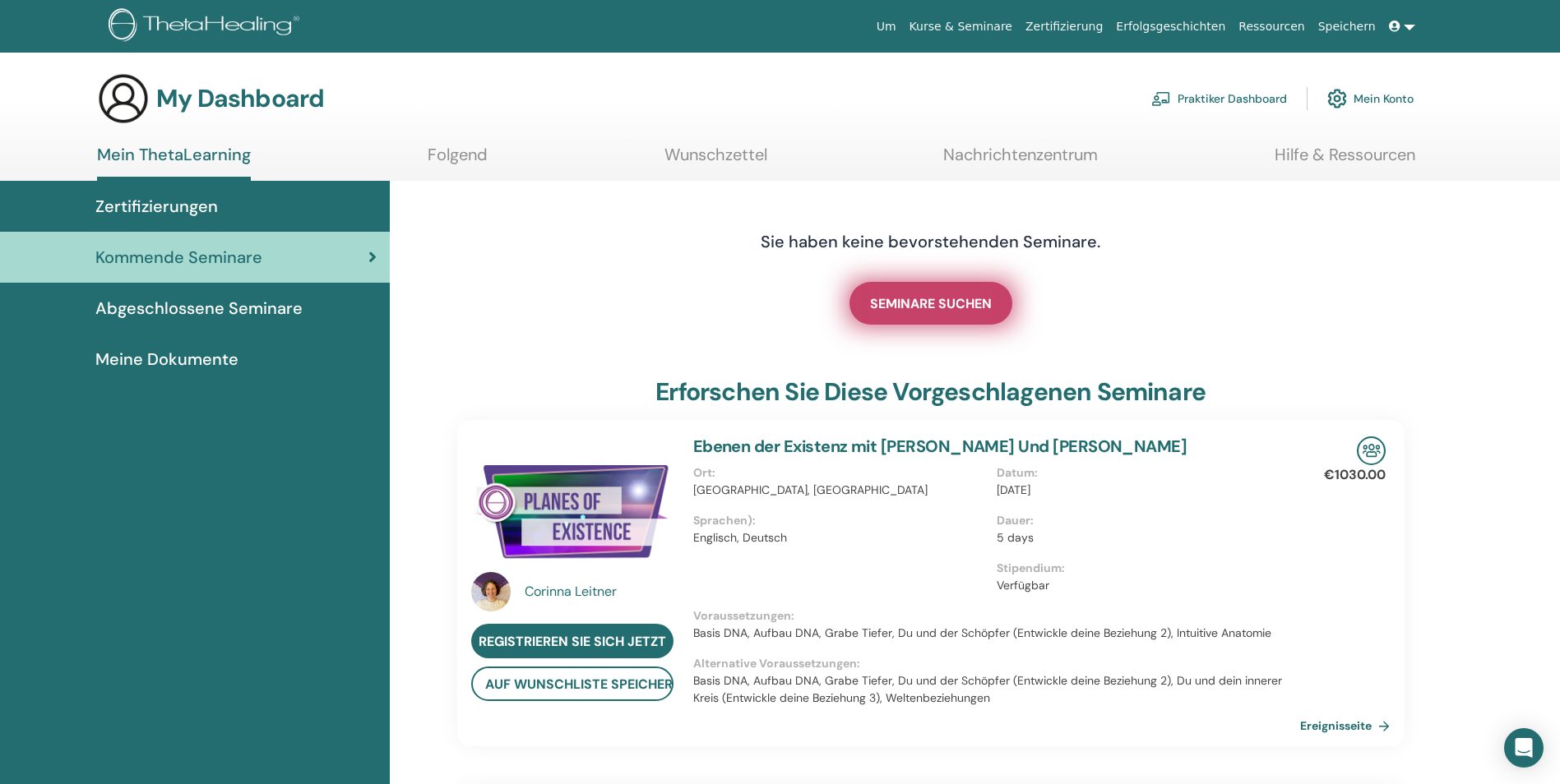
click at [916, 299] on span "SEMINARE SUCHEN" at bounding box center [931, 303] width 121 height 17
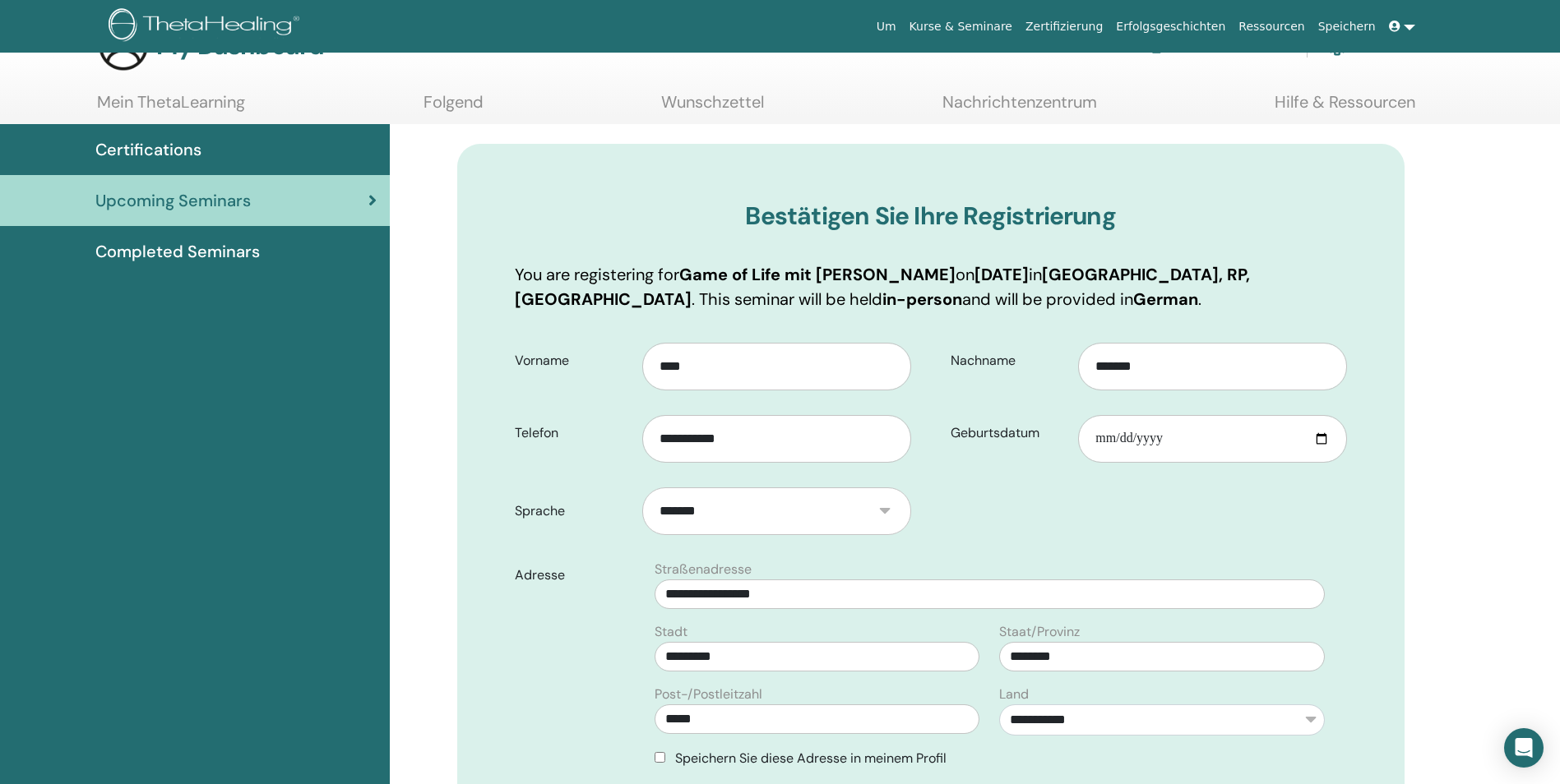
scroll to position [82, 0]
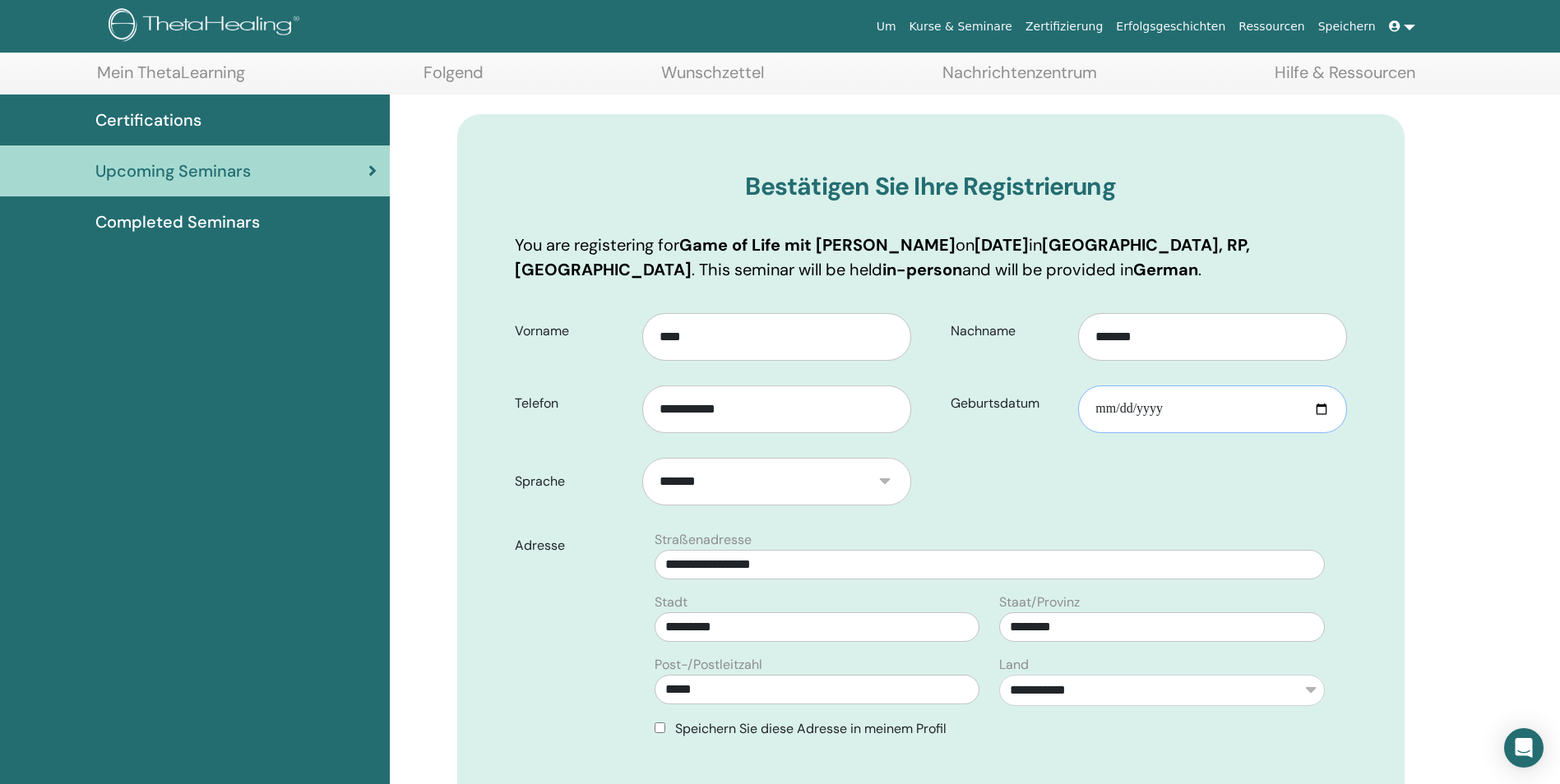
click at [1155, 407] on input "Geburtsdatum" at bounding box center [1212, 409] width 268 height 47
type input "**********"
click at [1203, 473] on form "**********" at bounding box center [931, 658] width 857 height 714
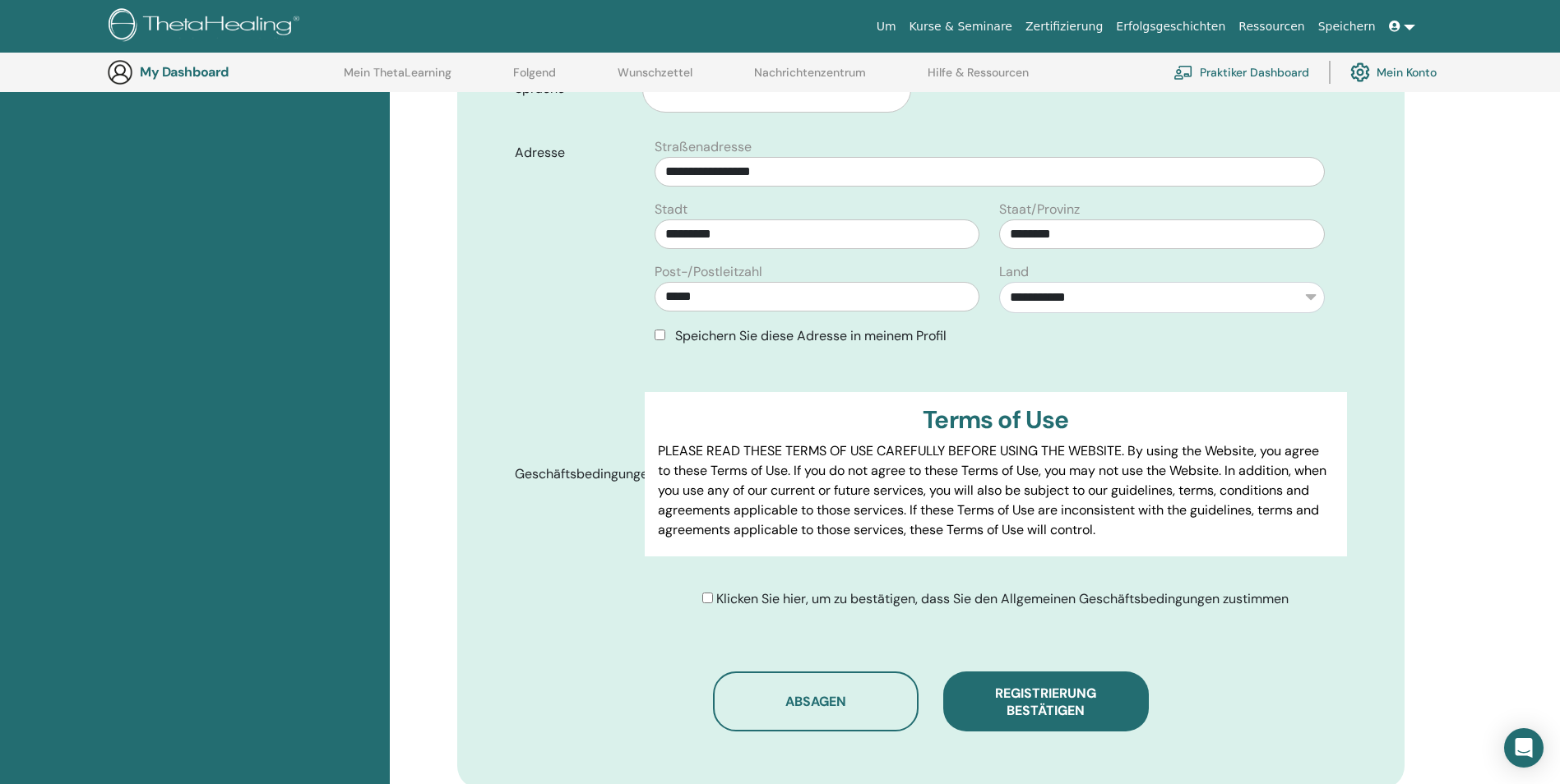
scroll to position [532, 0]
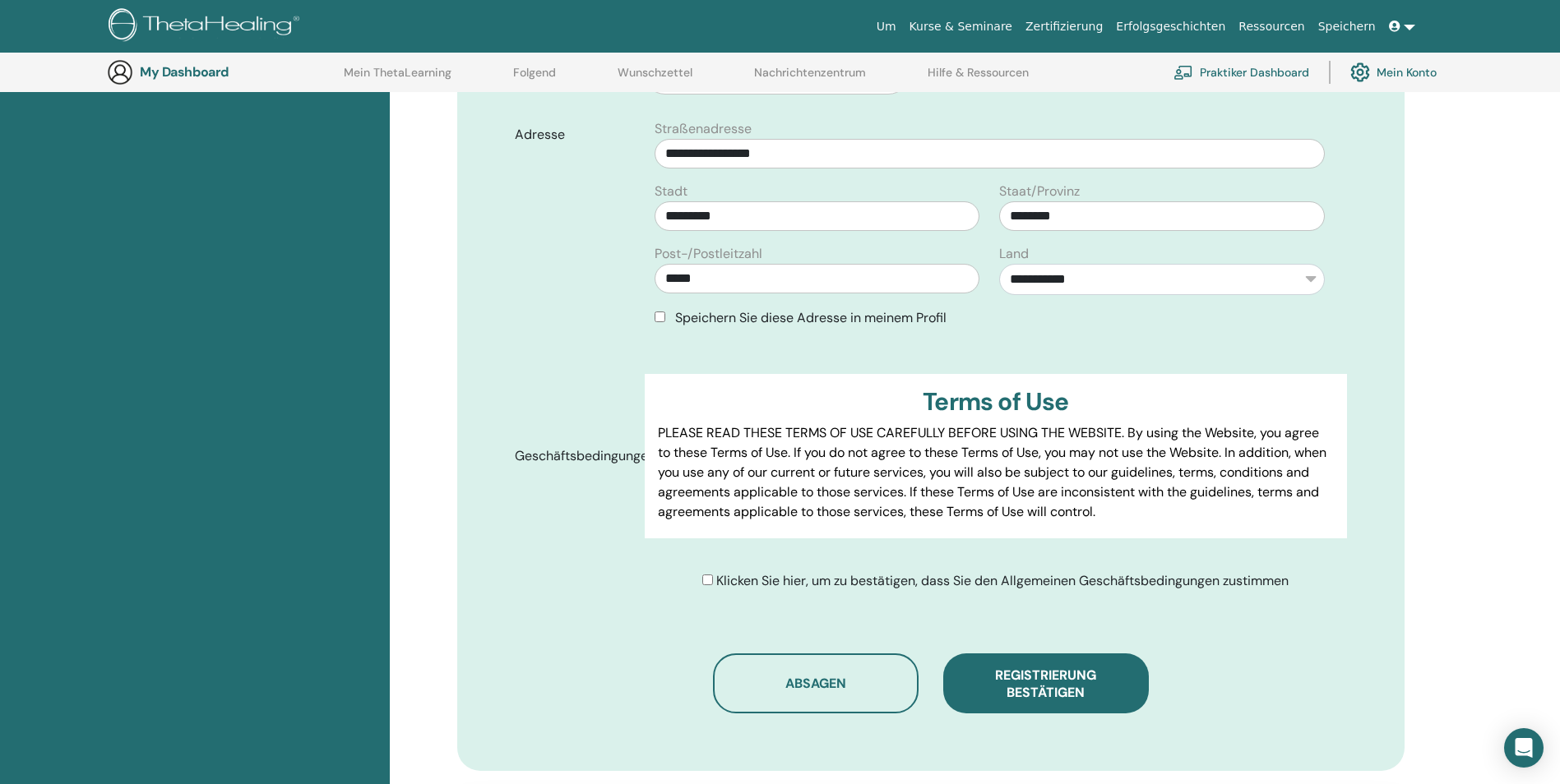
click at [717, 582] on span "Klicken Sie hier, um zu bestätigen, dass Sie den Allgemeinen Geschäftsbedingung…" at bounding box center [1002, 580] width 572 height 17
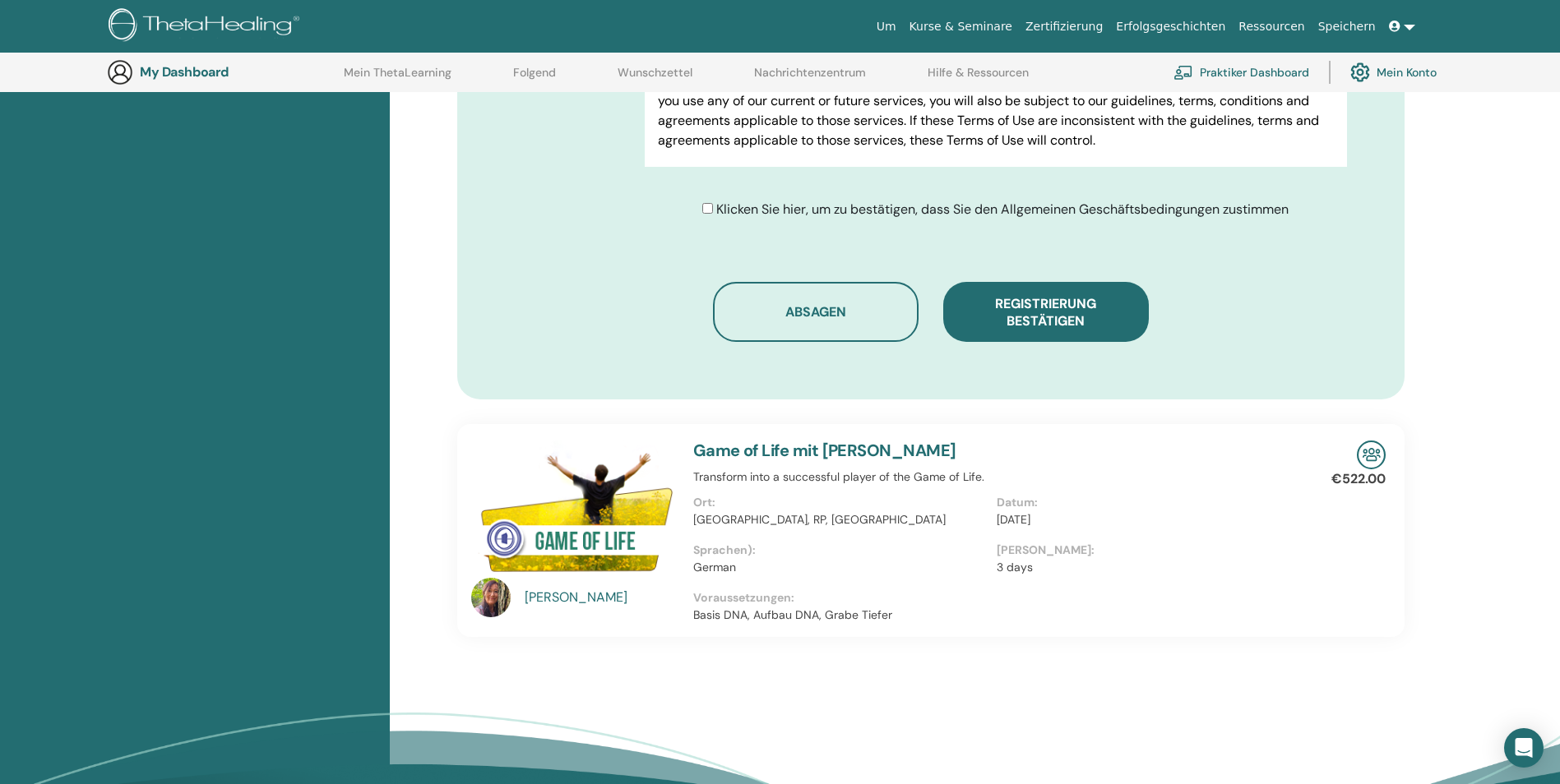
scroll to position [944, 0]
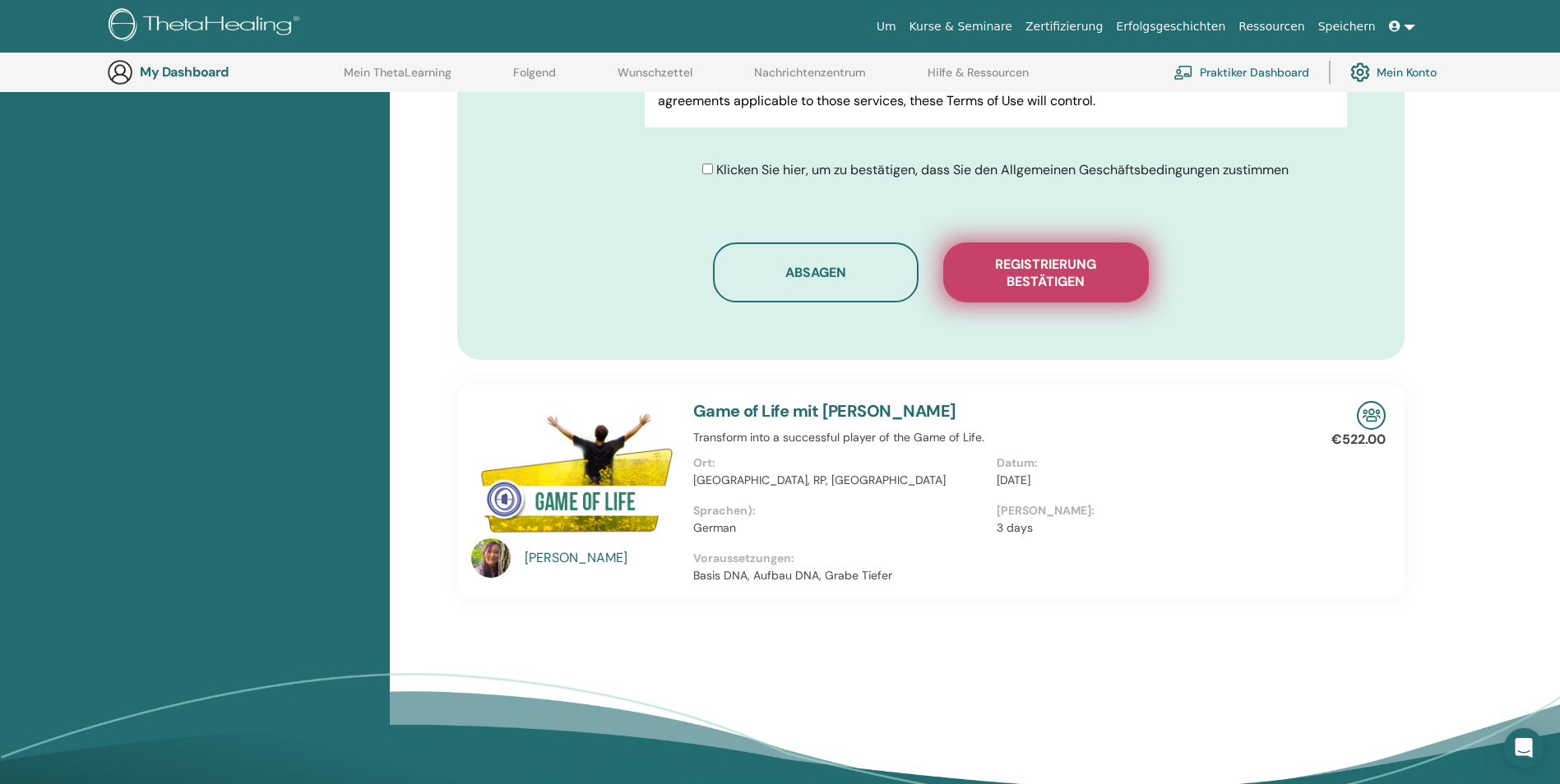
click at [1053, 263] on span "Registrierung bestätigen" at bounding box center [1046, 273] width 164 height 35
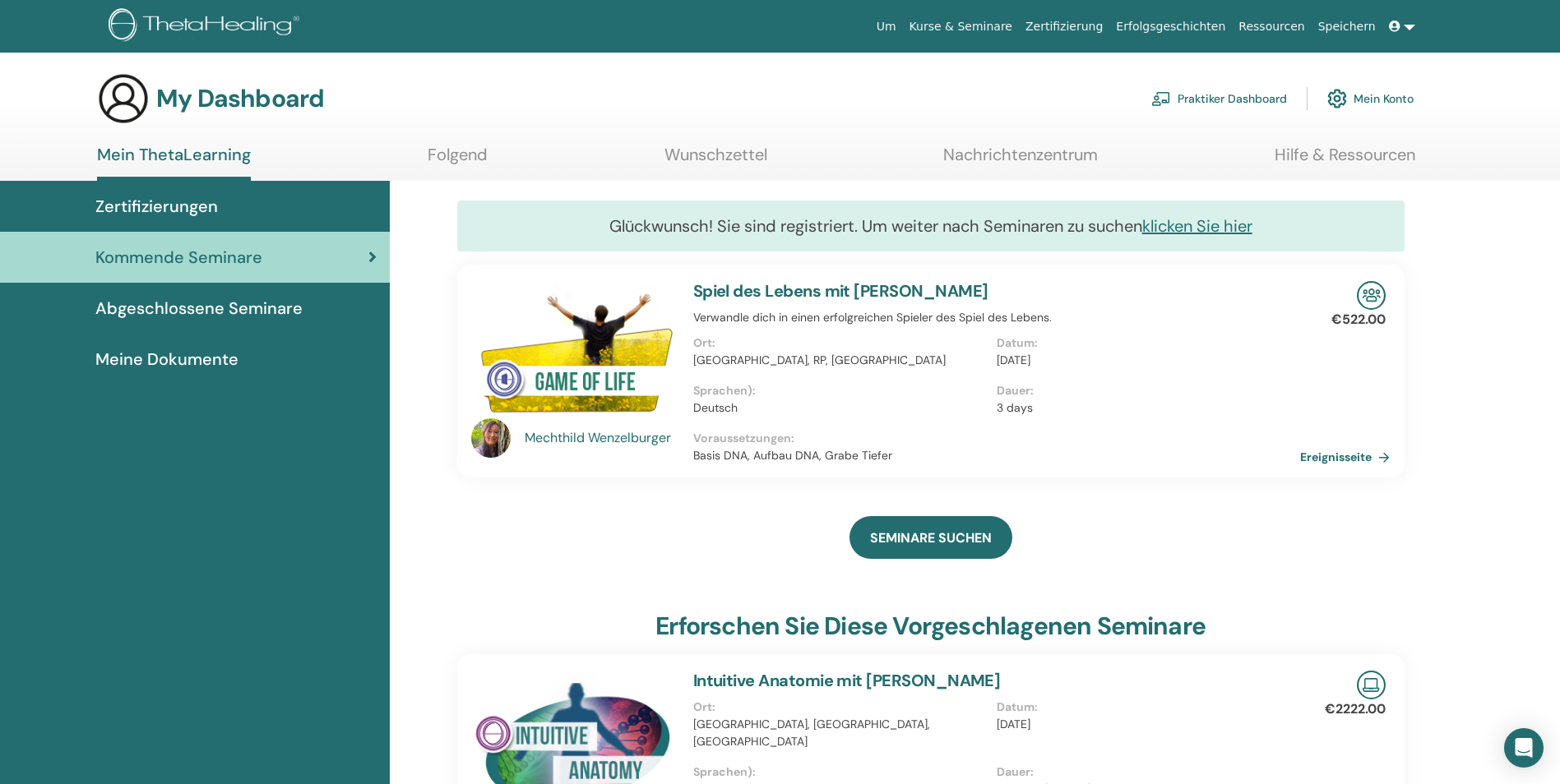
click at [1378, 101] on link "Mein Konto" at bounding box center [1370, 98] width 87 height 37
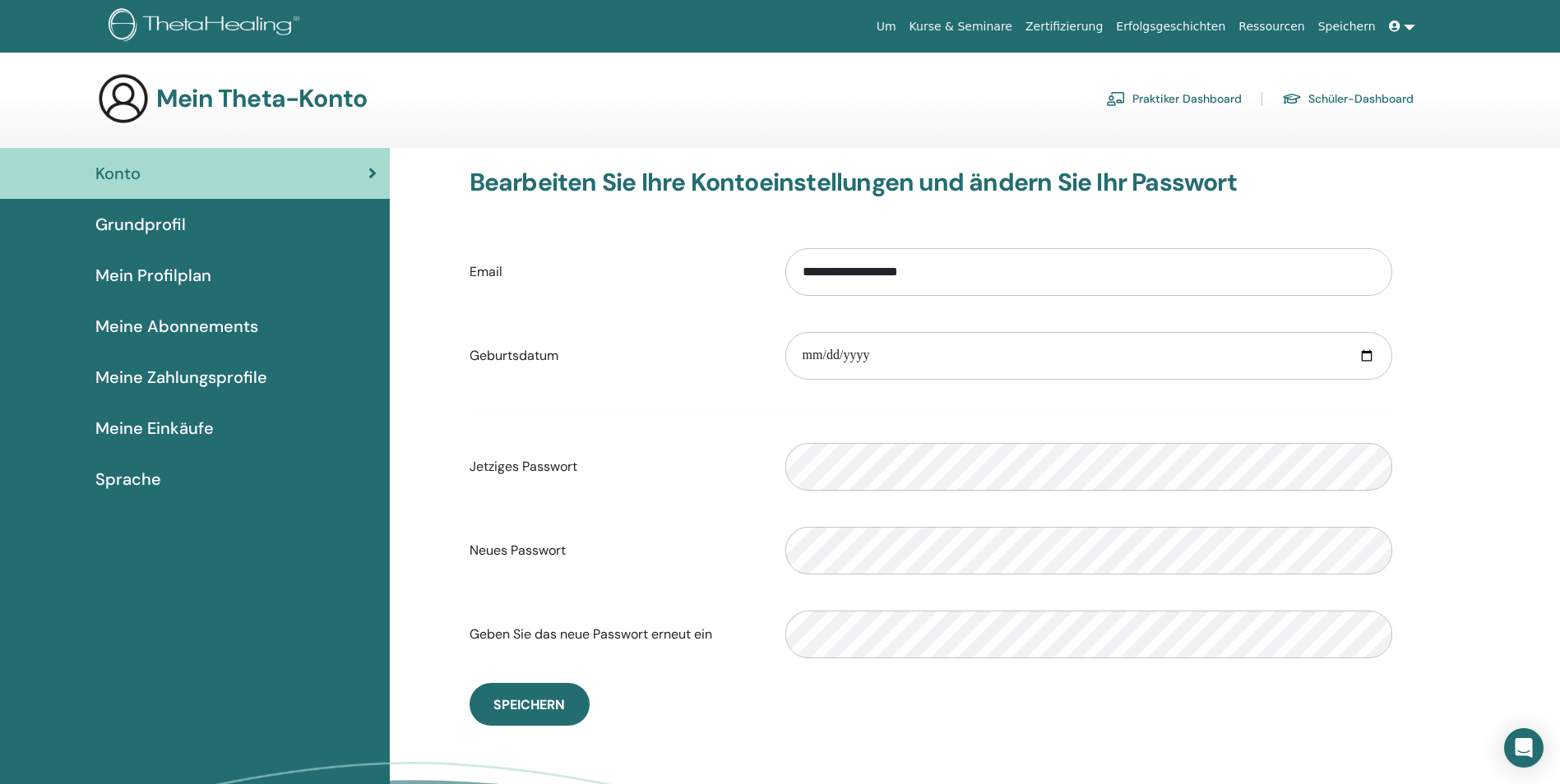
click at [1404, 21] on link at bounding box center [1402, 27] width 39 height 30
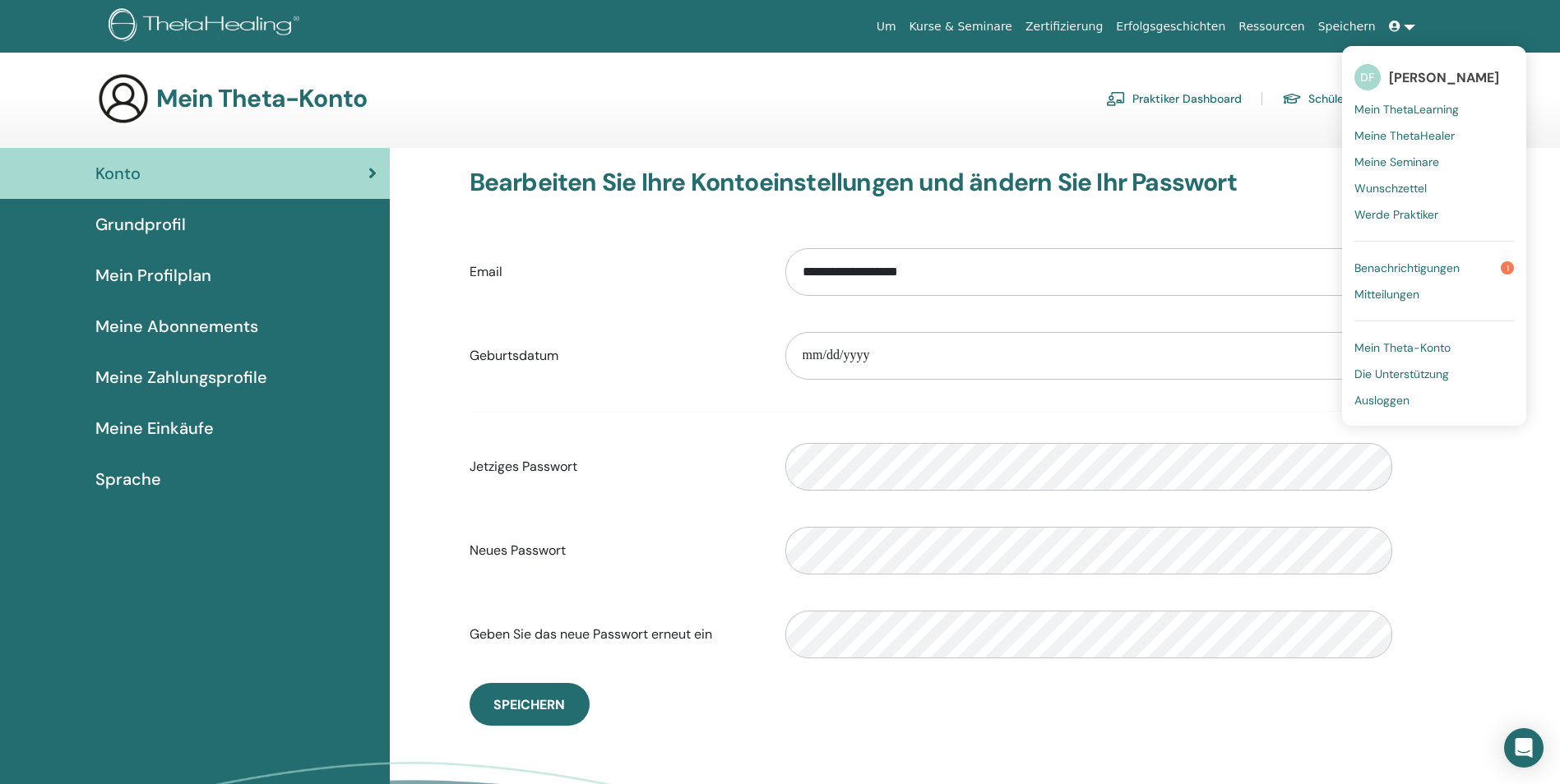
click at [1389, 401] on span "Ausloggen" at bounding box center [1382, 400] width 55 height 15
